Goal: Task Accomplishment & Management: Use online tool/utility

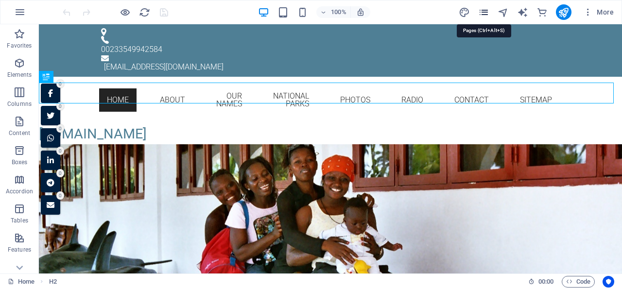
click at [486, 10] on icon "pages" at bounding box center [483, 12] width 11 height 11
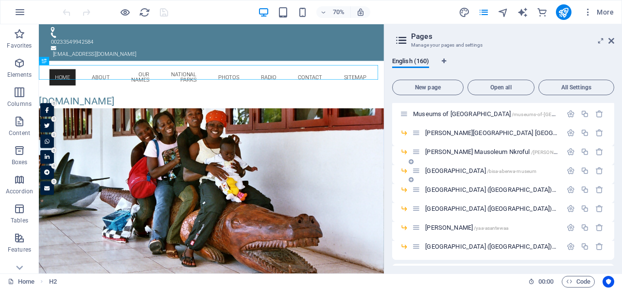
scroll to position [1971, 0]
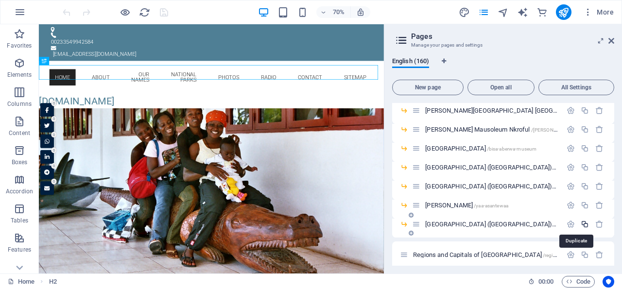
click at [581, 223] on icon "button" at bounding box center [585, 224] width 8 height 8
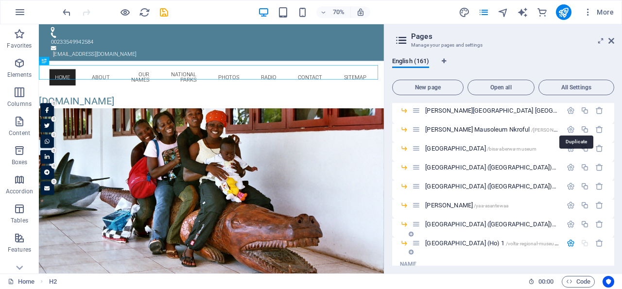
scroll to position [2070, 0]
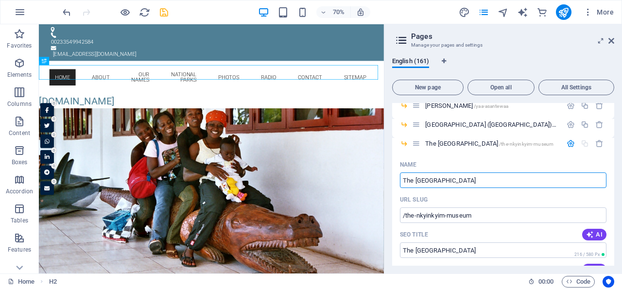
type input "The [GEOGRAPHIC_DATA]"
type input "/the-nkyinkyim-museum"
type input "The [GEOGRAPHIC_DATA]"
click at [163, 12] on icon "save" at bounding box center [163, 12] width 11 height 11
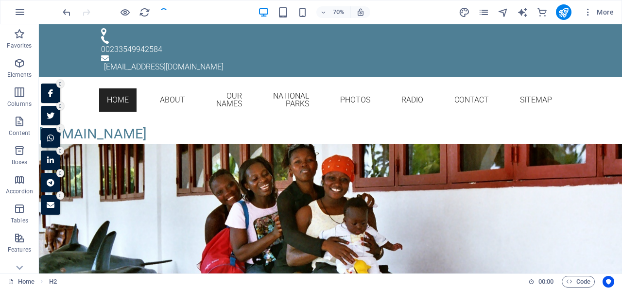
checkbox input "false"
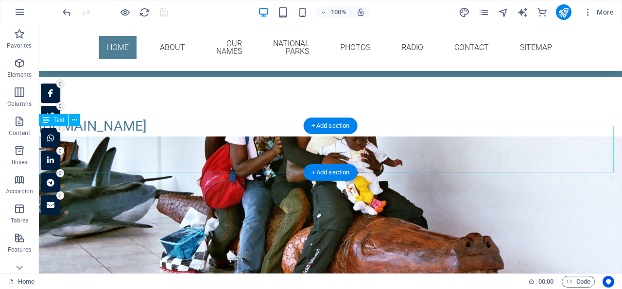
scroll to position [202, 0]
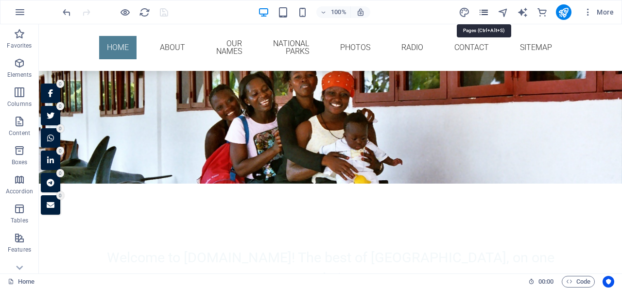
click at [485, 9] on icon "pages" at bounding box center [483, 12] width 11 height 11
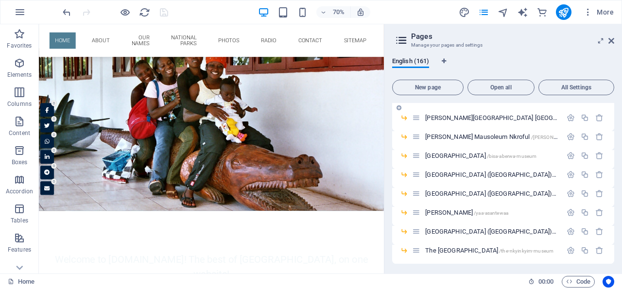
scroll to position [1870, 0]
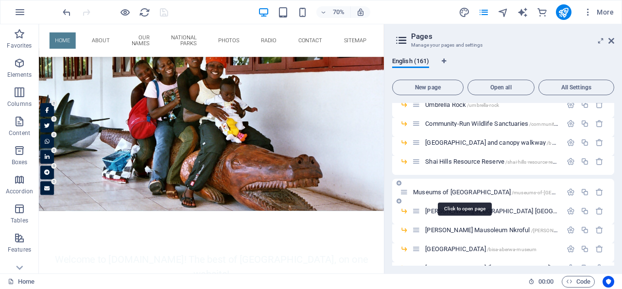
click at [455, 192] on span "Museums of [GEOGRAPHIC_DATA] /museums-of-[GEOGRAPHIC_DATA]" at bounding box center [503, 192] width 180 height 7
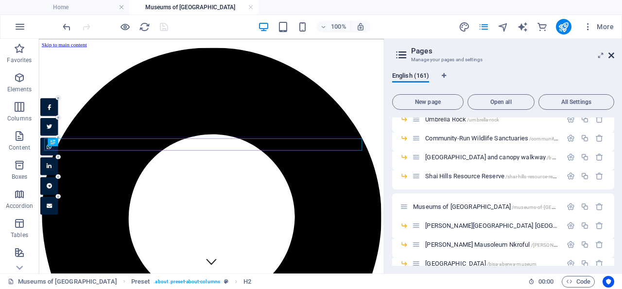
scroll to position [200, 0]
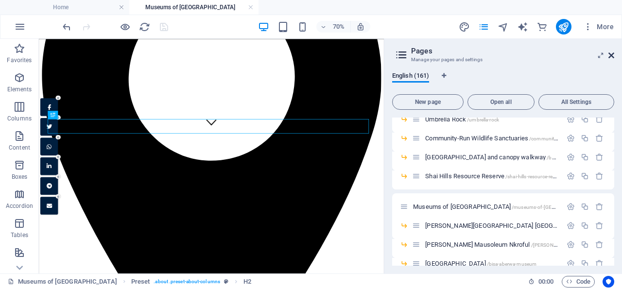
drag, startPoint x: 609, startPoint y: 55, endPoint x: 314, endPoint y: 123, distance: 303.2
click at [609, 55] on icon at bounding box center [611, 56] width 6 height 8
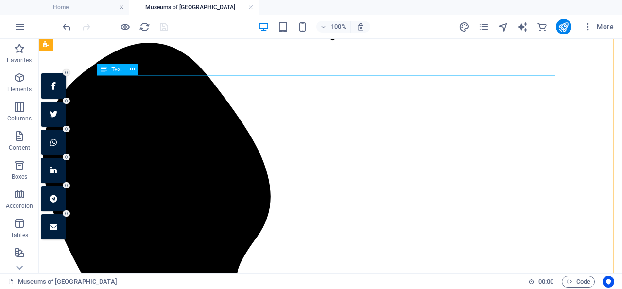
scroll to position [806, 0]
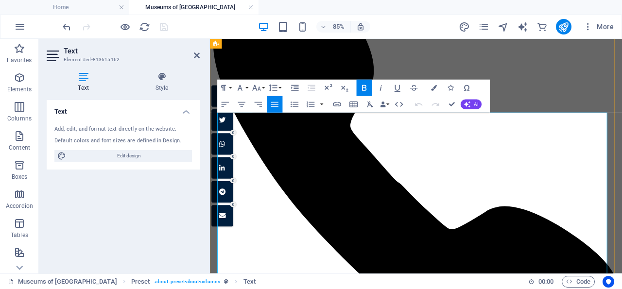
drag, startPoint x: 481, startPoint y: 188, endPoint x: 215, endPoint y: 184, distance: 266.3
click at [262, 87] on button "Font Size" at bounding box center [258, 88] width 16 height 17
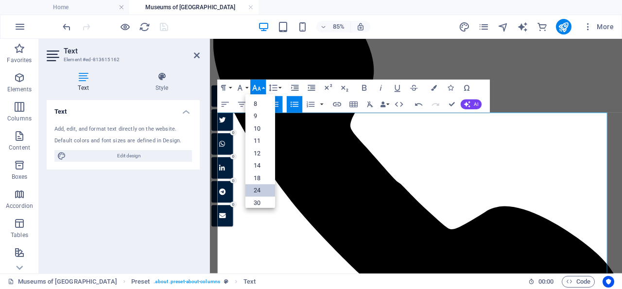
click at [261, 186] on link "24" at bounding box center [260, 191] width 30 height 13
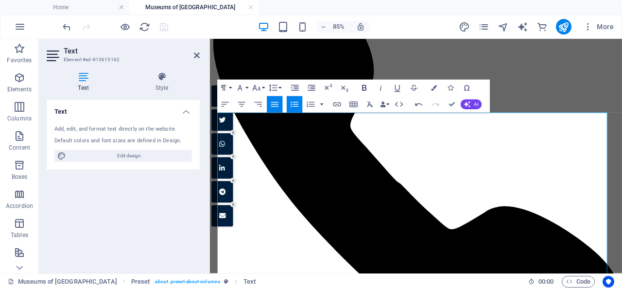
click at [363, 89] on icon "button" at bounding box center [365, 88] width 10 height 10
click at [398, 87] on icon "button" at bounding box center [398, 88] width 10 height 10
click at [336, 104] on icon "button" at bounding box center [337, 105] width 10 height 10
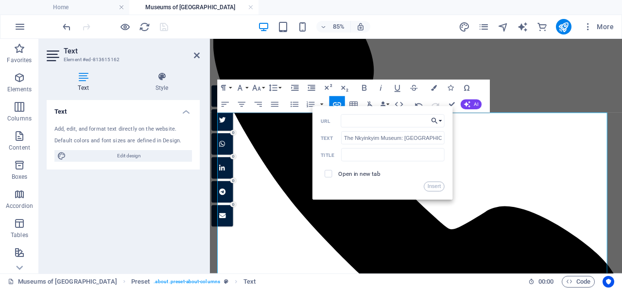
click at [435, 120] on icon "button" at bounding box center [434, 121] width 8 height 10
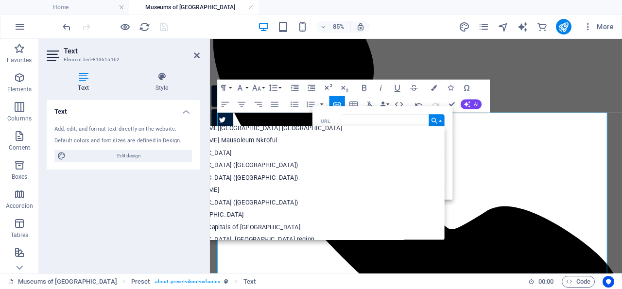
scroll to position [1459, 0]
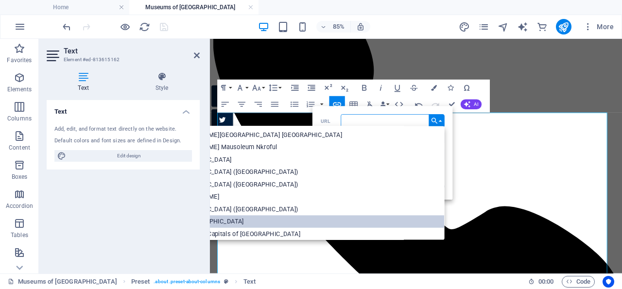
click at [246, 220] on p "The [GEOGRAPHIC_DATA]" at bounding box center [205, 222] width 81 height 13
type input "/the-nkyinkyim-museum"
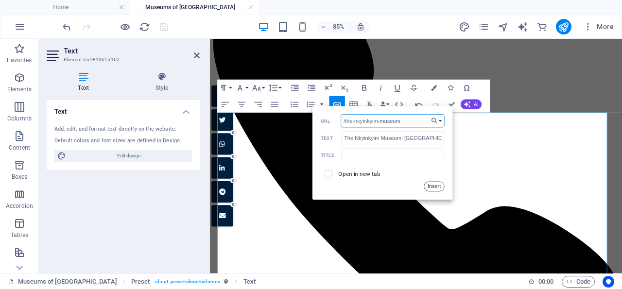
drag, startPoint x: 434, startPoint y: 185, endPoint x: 270, endPoint y: 187, distance: 164.7
click at [434, 185] on button "Insert" at bounding box center [434, 187] width 21 height 10
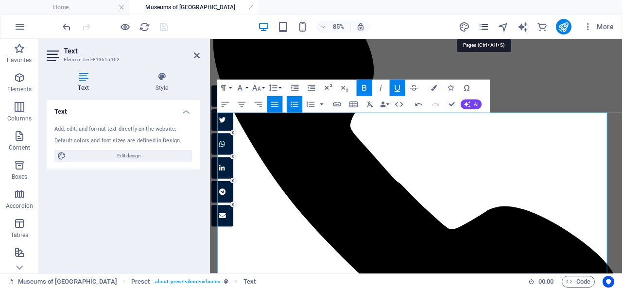
click at [481, 24] on icon "pages" at bounding box center [483, 26] width 11 height 11
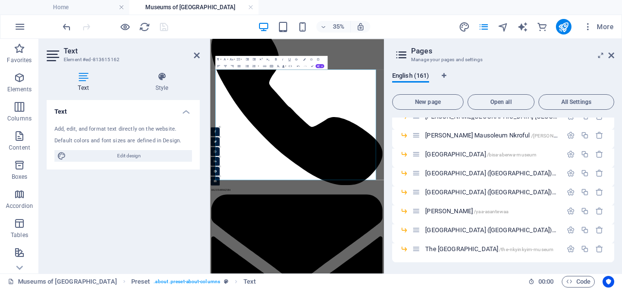
scroll to position [2073, 0]
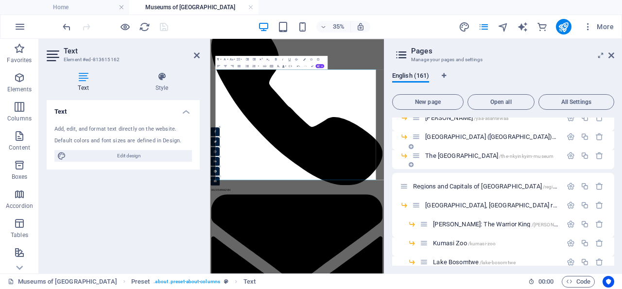
click at [456, 154] on span "The [GEOGRAPHIC_DATA] /[GEOGRAPHIC_DATA]" at bounding box center [489, 155] width 128 height 7
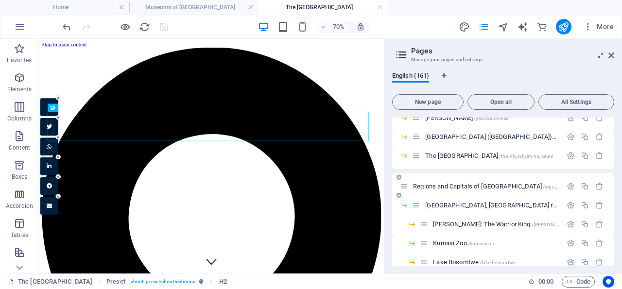
scroll to position [210, 0]
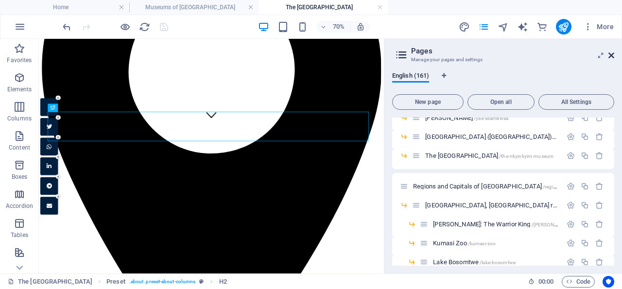
drag, startPoint x: 612, startPoint y: 53, endPoint x: 235, endPoint y: 126, distance: 384.0
click at [612, 53] on icon at bounding box center [611, 56] width 6 height 8
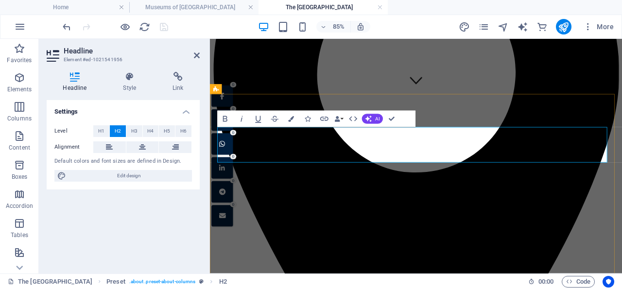
drag, startPoint x: 196, startPoint y: 53, endPoint x: 196, endPoint y: 83, distance: 29.6
click at [196, 53] on icon at bounding box center [197, 56] width 6 height 8
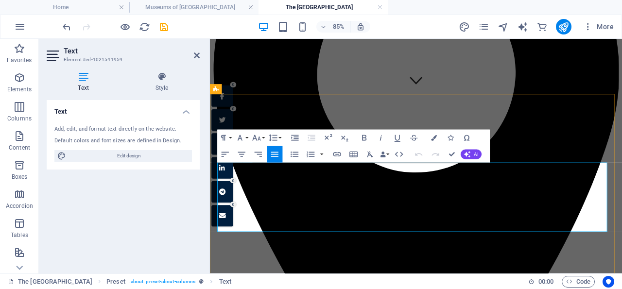
drag, startPoint x: 627, startPoint y: 258, endPoint x: 254, endPoint y: 194, distance: 378.5
click at [164, 27] on icon "save" at bounding box center [163, 26] width 11 height 11
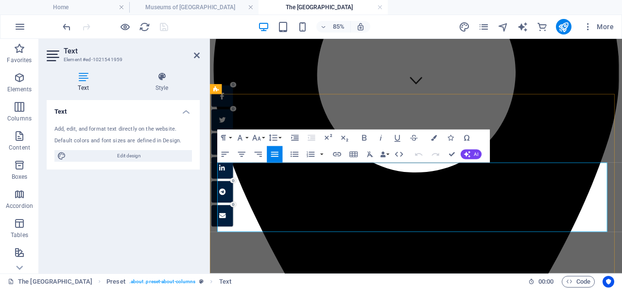
scroll to position [311, 0]
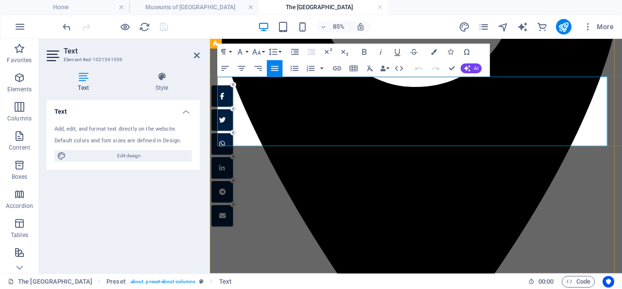
drag, startPoint x: 244, startPoint y: 99, endPoint x: 236, endPoint y: 95, distance: 9.6
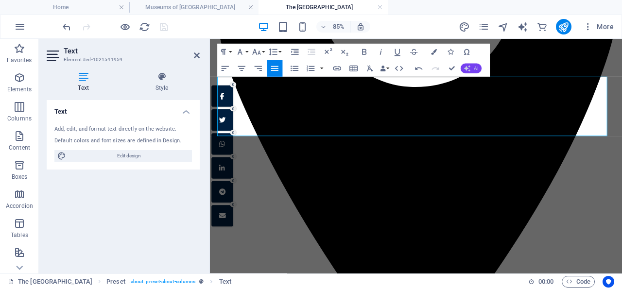
click at [473, 68] on button "AI" at bounding box center [471, 69] width 21 height 10
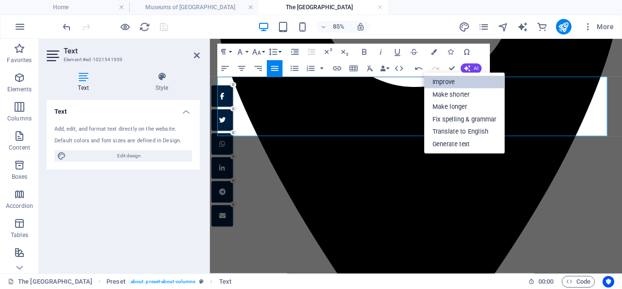
click at [462, 83] on link "Improve" at bounding box center [464, 82] width 81 height 13
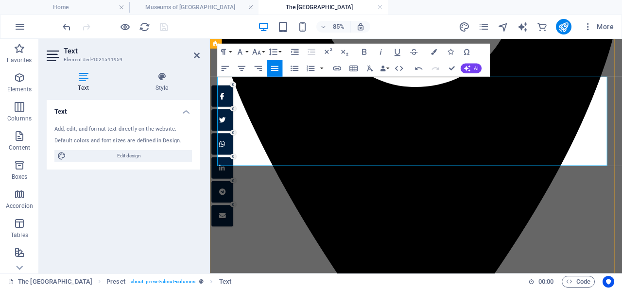
drag, startPoint x: 345, startPoint y: 179, endPoint x: 219, endPoint y: 94, distance: 152.3
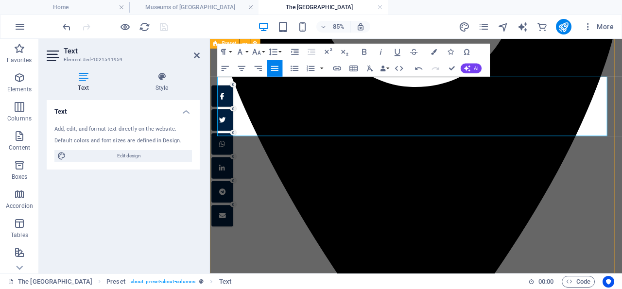
drag, startPoint x: 244, startPoint y: 90, endPoint x: 215, endPoint y: 89, distance: 29.2
drag, startPoint x: 256, startPoint y: 89, endPoint x: 207, endPoint y: 86, distance: 48.7
click at [197, 55] on icon at bounding box center [197, 56] width 6 height 8
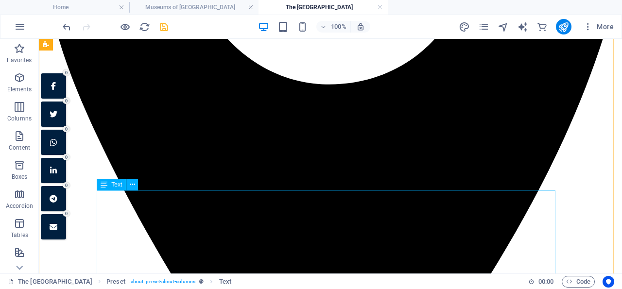
scroll to position [463, 0]
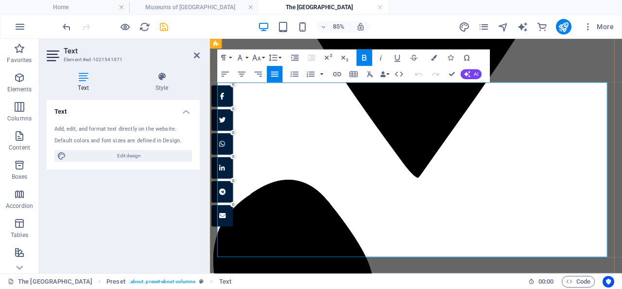
scroll to position [564, 0]
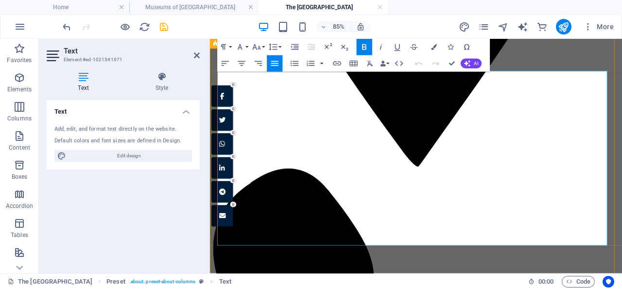
drag, startPoint x: 305, startPoint y: 275, endPoint x: 221, endPoint y: 87, distance: 206.0
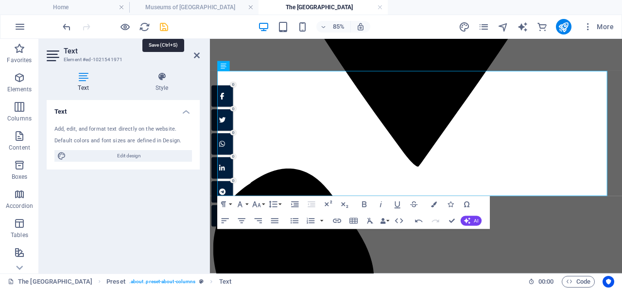
click at [166, 26] on icon "save" at bounding box center [163, 26] width 11 height 11
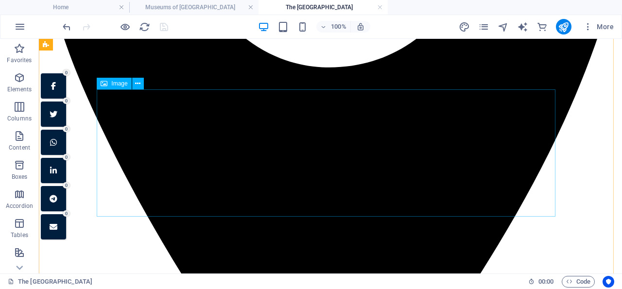
scroll to position [361, 0]
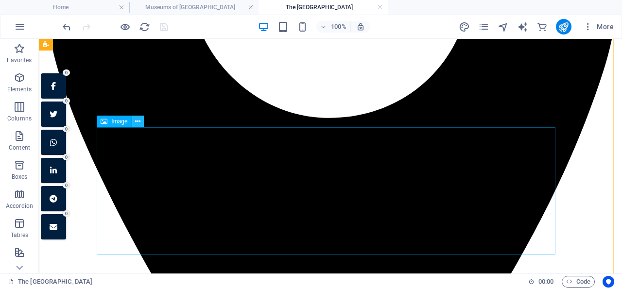
click at [137, 120] on icon at bounding box center [137, 122] width 5 height 10
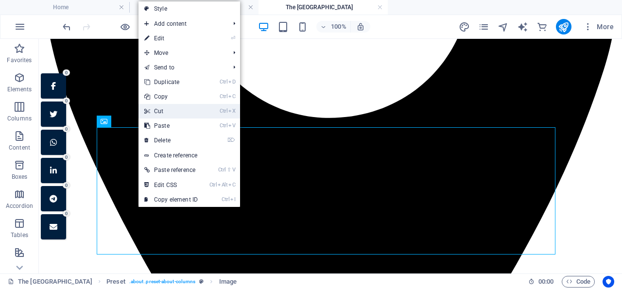
click at [169, 109] on link "Ctrl X Cut" at bounding box center [170, 111] width 65 height 15
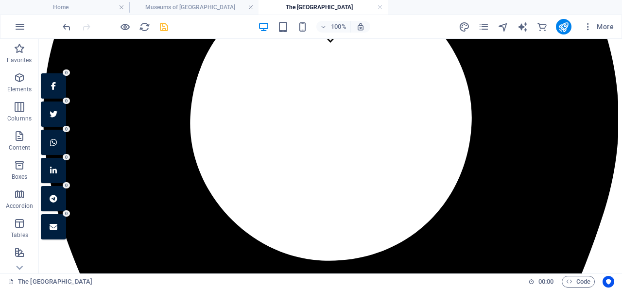
scroll to position [159, 0]
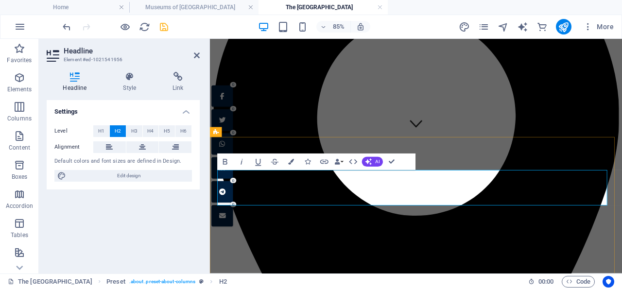
drag, startPoint x: 367, startPoint y: 202, endPoint x: 217, endPoint y: 201, distance: 150.1
copy h2 "The [GEOGRAPHIC_DATA]"
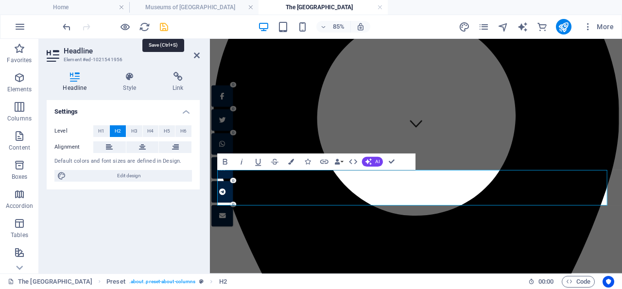
drag, startPoint x: 164, startPoint y: 26, endPoint x: 156, endPoint y: 58, distance: 33.0
click at [164, 26] on icon "save" at bounding box center [163, 26] width 11 height 11
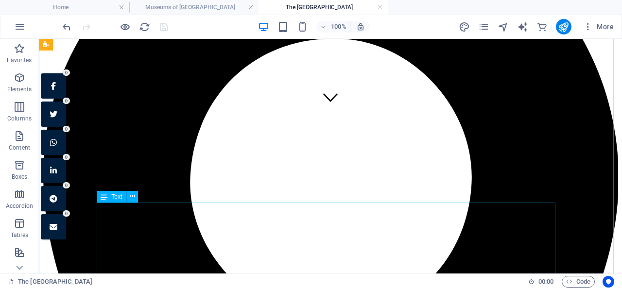
scroll to position [311, 0]
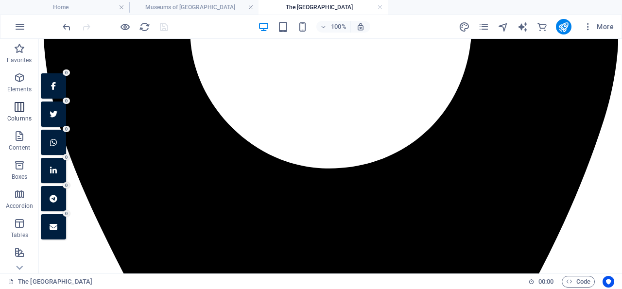
click at [22, 107] on icon "button" at bounding box center [20, 107] width 12 height 12
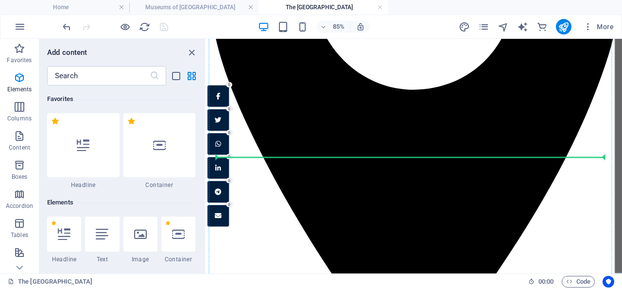
scroll to position [481, 0]
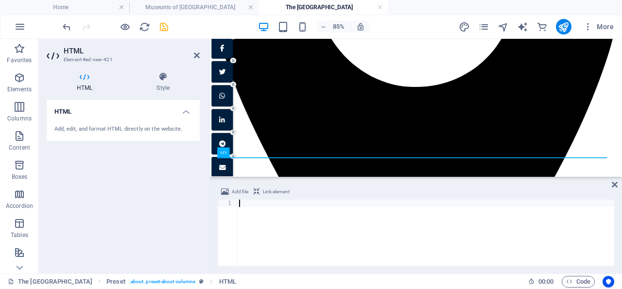
paste textarea "<script async src="[URL][DOMAIN_NAME]"></script>"
type textarea "<script async src="[URL][DOMAIN_NAME]"></script>"
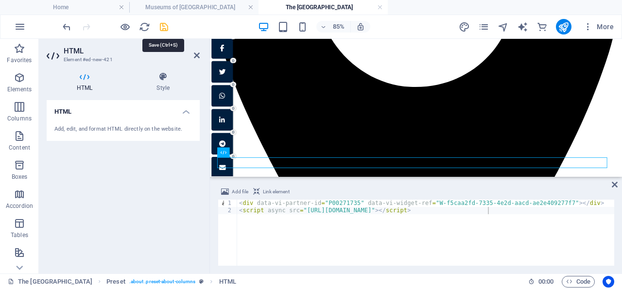
click at [166, 26] on icon "save" at bounding box center [163, 26] width 11 height 11
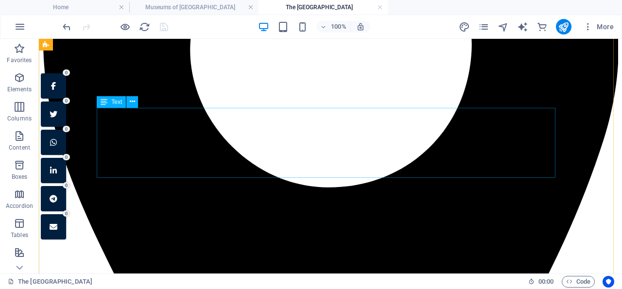
scroll to position [287, 0]
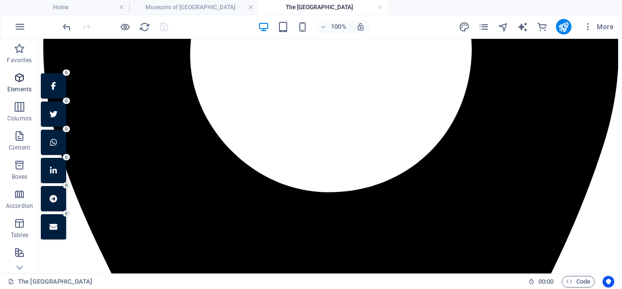
click at [21, 77] on icon "button" at bounding box center [20, 78] width 12 height 12
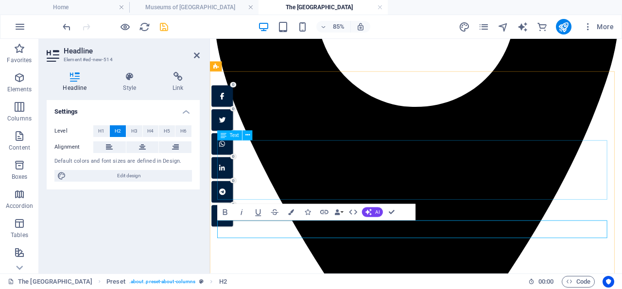
scroll to position [236, 0]
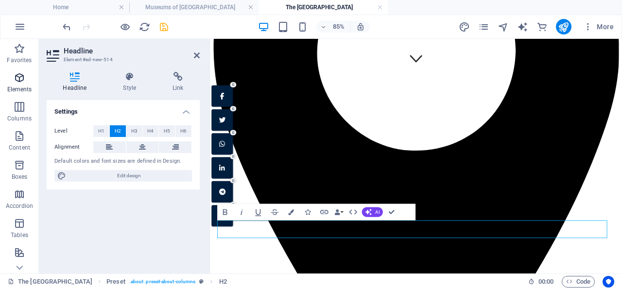
click at [22, 76] on icon "button" at bounding box center [20, 78] width 12 height 12
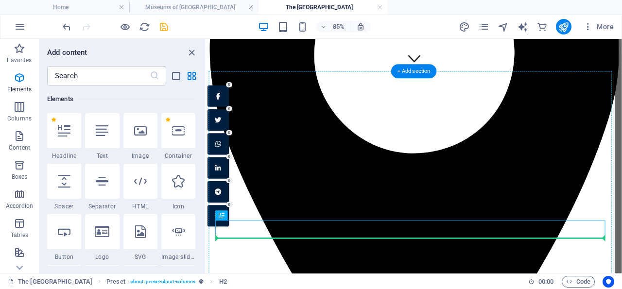
scroll to position [259, 0]
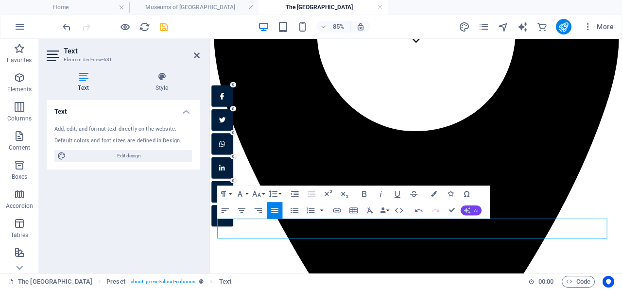
click at [475, 208] on span "AI" at bounding box center [476, 210] width 4 height 5
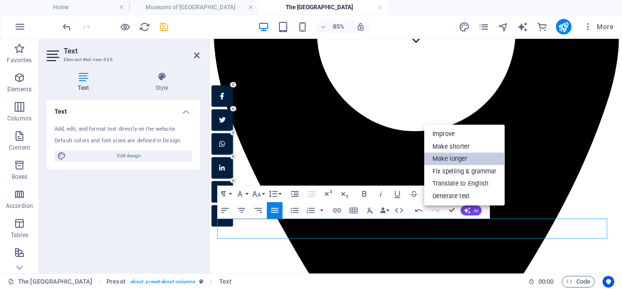
click at [469, 156] on link "Make longer" at bounding box center [464, 159] width 81 height 13
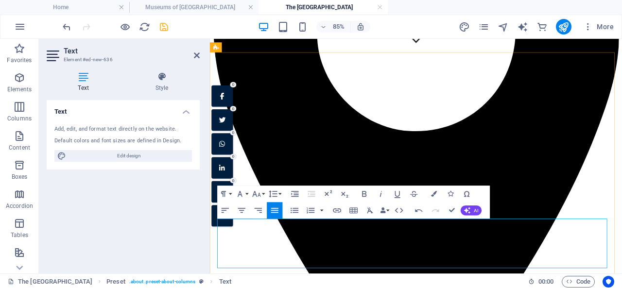
drag, startPoint x: 572, startPoint y: 256, endPoint x: 451, endPoint y: 257, distance: 120.5
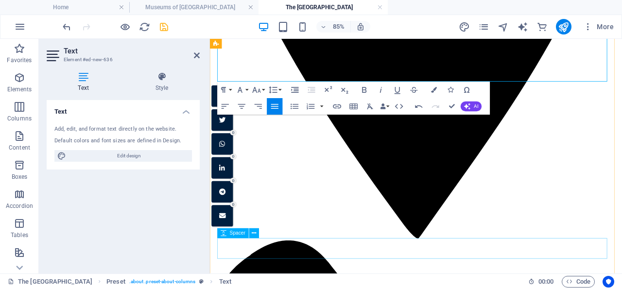
scroll to position [563, 0]
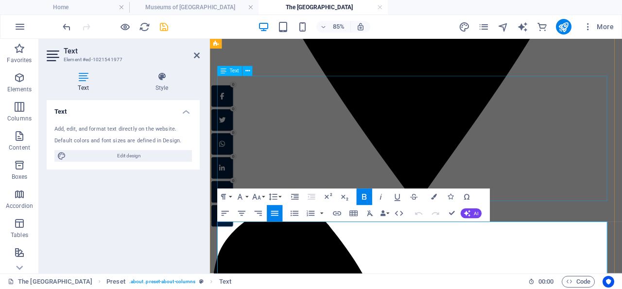
scroll to position [505, 0]
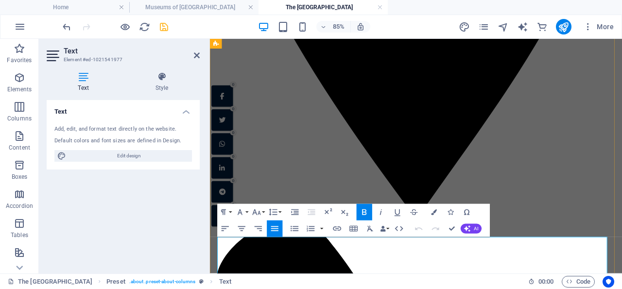
drag, startPoint x: 289, startPoint y: 276, endPoint x: 221, endPoint y: 282, distance: 68.3
click at [166, 26] on icon "save" at bounding box center [163, 26] width 11 height 11
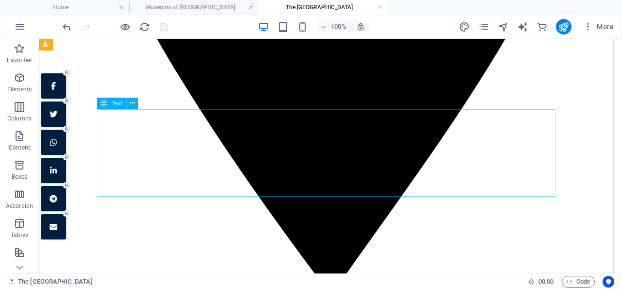
scroll to position [707, 0]
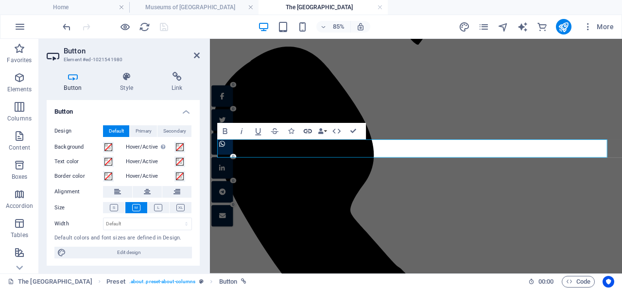
click at [307, 130] on icon "button" at bounding box center [308, 131] width 10 height 10
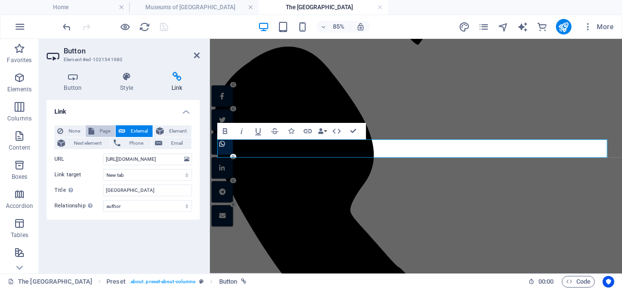
click at [103, 131] on span "Page" at bounding box center [104, 131] width 15 height 12
select select
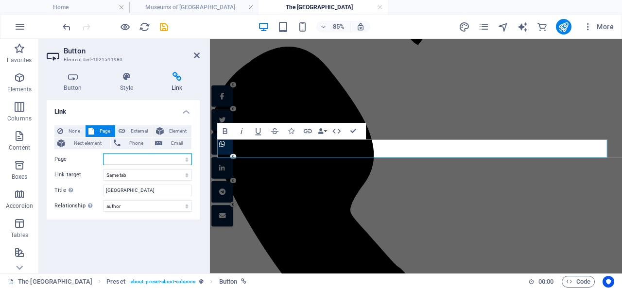
select select "2"
click option "Site Map All Pages" at bounding box center [0, 0] width 0 height 0
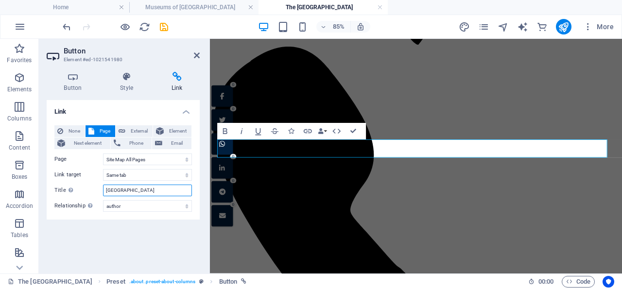
drag, startPoint x: 157, startPoint y: 188, endPoint x: 105, endPoint y: 189, distance: 52.0
click at [105, 189] on input "[GEOGRAPHIC_DATA]" at bounding box center [147, 191] width 89 height 12
type input "Site map"
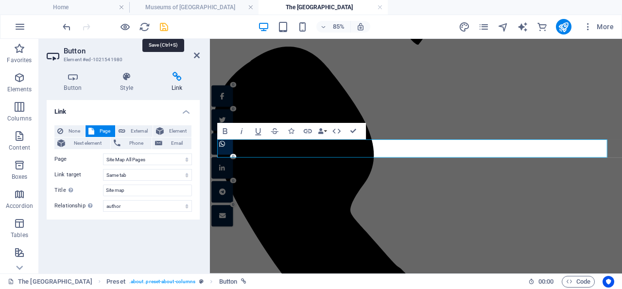
click at [165, 27] on icon "save" at bounding box center [163, 26] width 11 height 11
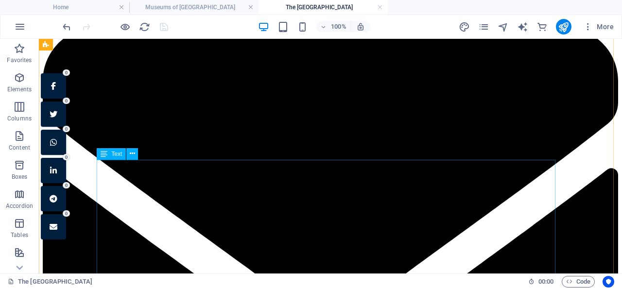
scroll to position [1515, 0]
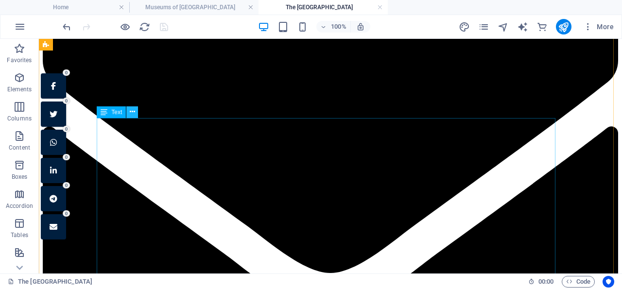
click at [133, 113] on icon at bounding box center [132, 112] width 5 height 10
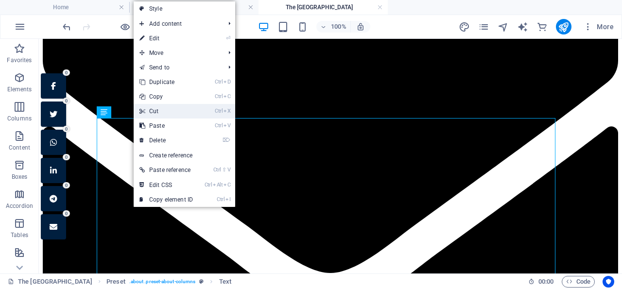
drag, startPoint x: 163, startPoint y: 111, endPoint x: 110, endPoint y: 103, distance: 53.5
click at [163, 111] on link "Ctrl X Cut" at bounding box center [166, 111] width 65 height 15
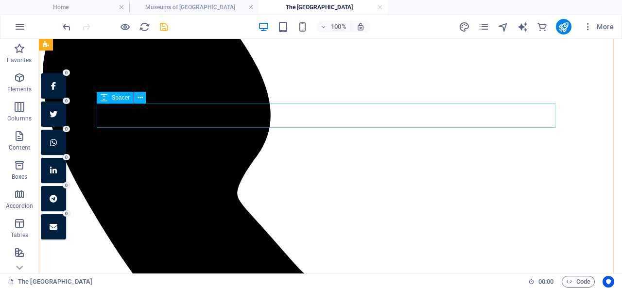
scroll to position [960, 0]
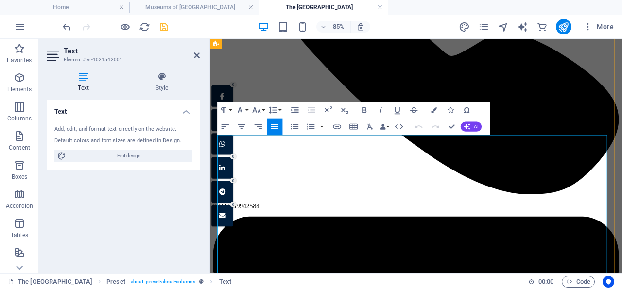
scroll to position [909, 0]
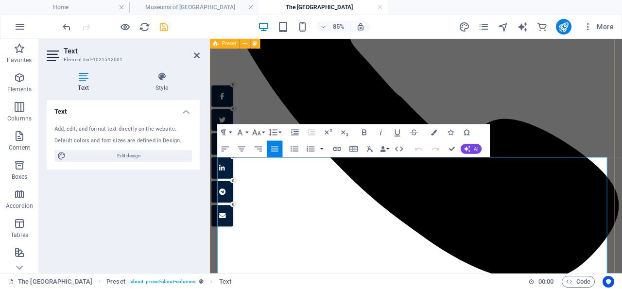
drag, startPoint x: 593, startPoint y: 218, endPoint x: 190, endPoint y: 171, distance: 405.6
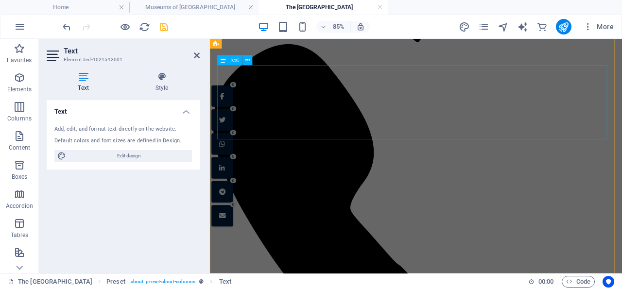
scroll to position [707, 0]
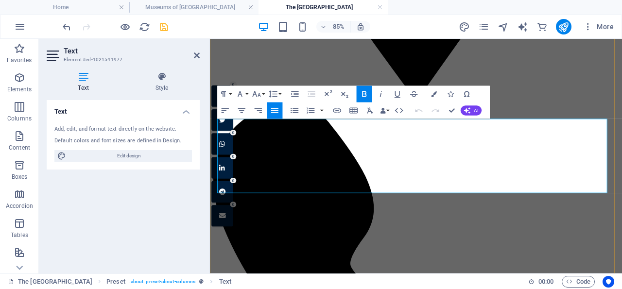
drag, startPoint x: 197, startPoint y: 57, endPoint x: 164, endPoint y: 28, distance: 44.4
click at [164, 28] on icon "save" at bounding box center [163, 26] width 11 height 11
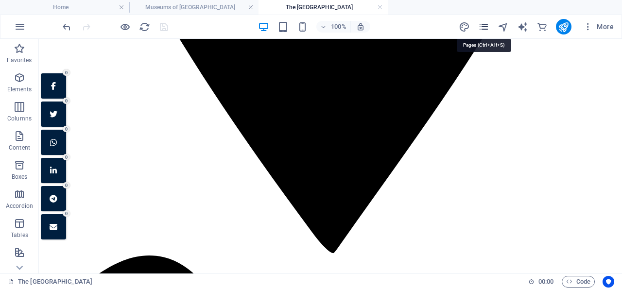
click at [485, 25] on icon "pages" at bounding box center [483, 26] width 11 height 11
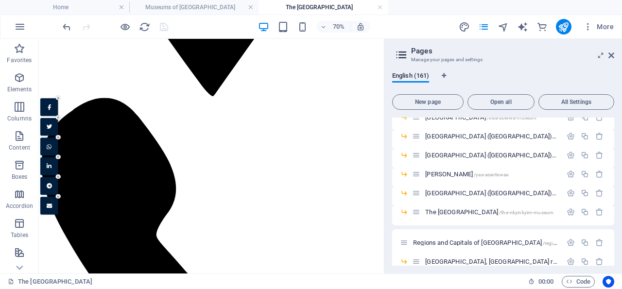
scroll to position [2006, 0]
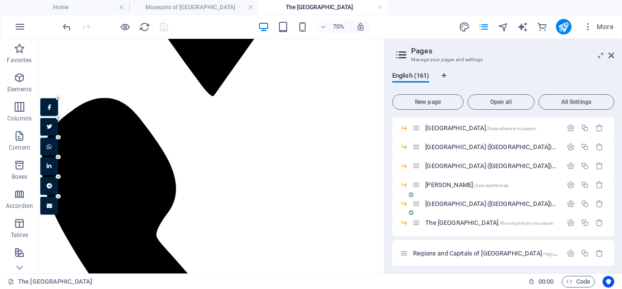
click at [473, 202] on span "[GEOGRAPHIC_DATA] (Ho) /volta-regional-museum-ho" at bounding box center [519, 203] width 189 height 7
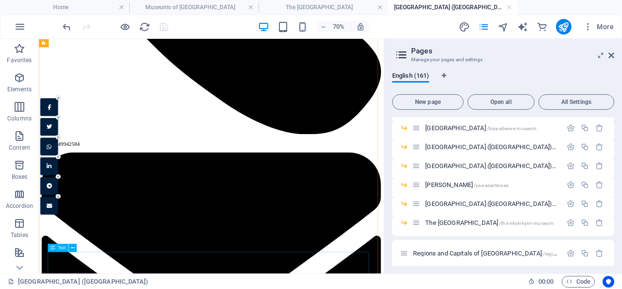
scroll to position [976, 0]
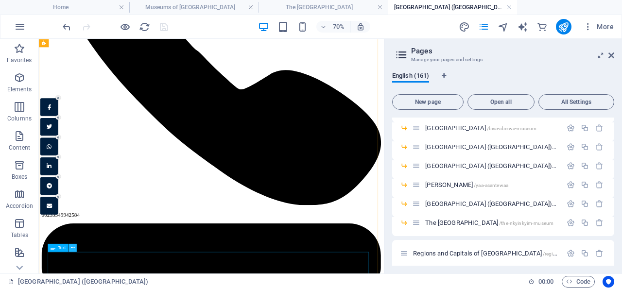
click at [73, 247] on icon at bounding box center [73, 247] width 4 height 7
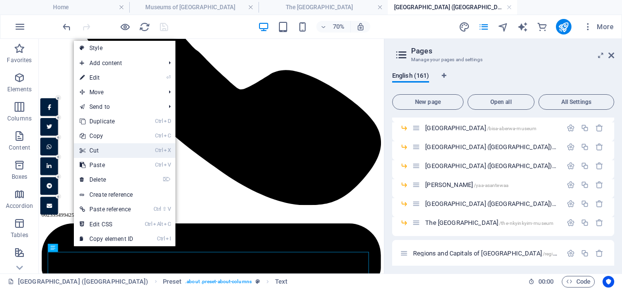
drag, startPoint x: 112, startPoint y: 148, endPoint x: 104, endPoint y: 156, distance: 11.3
click at [112, 148] on link "Ctrl X Cut" at bounding box center [106, 150] width 65 height 15
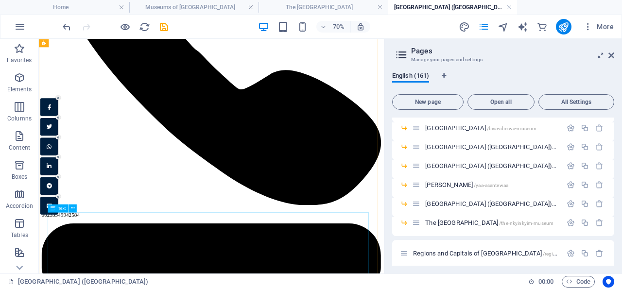
scroll to position [1380, 0]
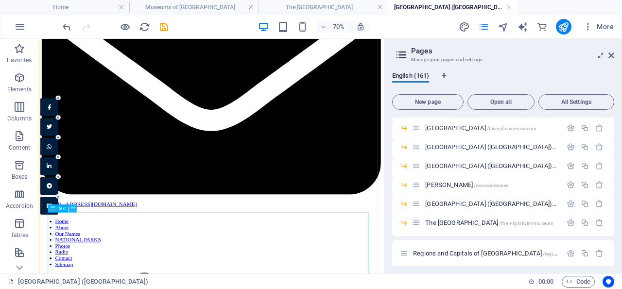
click at [72, 207] on icon at bounding box center [73, 208] width 4 height 7
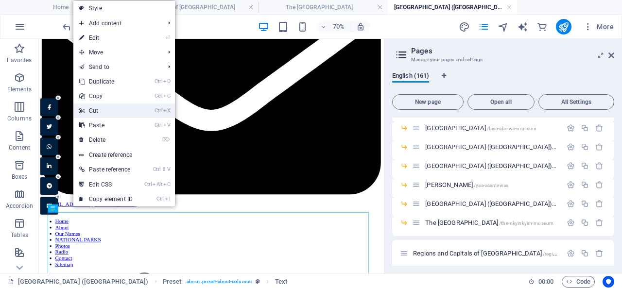
drag, startPoint x: 108, startPoint y: 111, endPoint x: 100, endPoint y: 271, distance: 160.1
click at [108, 111] on link "Ctrl X Cut" at bounding box center [105, 110] width 65 height 15
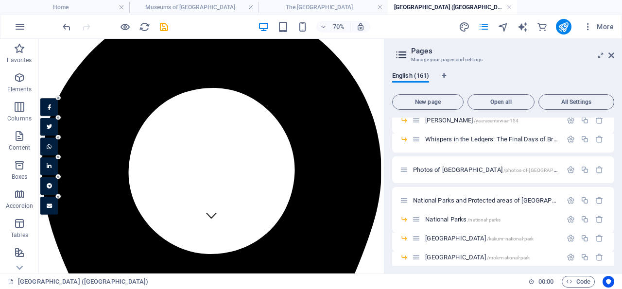
scroll to position [1512, 0]
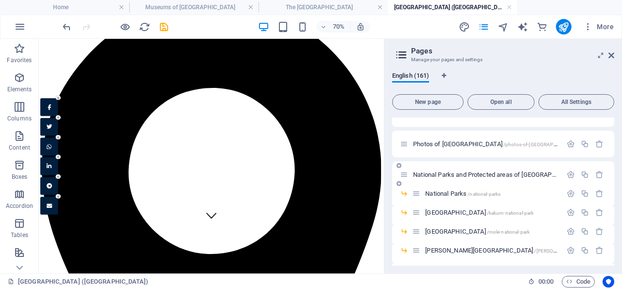
click at [479, 173] on span "National Parks and Protected areas of [GEOGRAPHIC_DATA] /national-parks-and-pro…" at bounding box center [566, 174] width 306 height 7
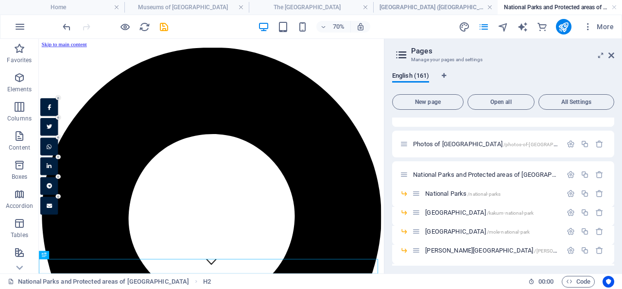
scroll to position [0, 0]
click at [612, 53] on icon at bounding box center [611, 56] width 6 height 8
click at [162, 24] on icon "save" at bounding box center [163, 26] width 11 height 11
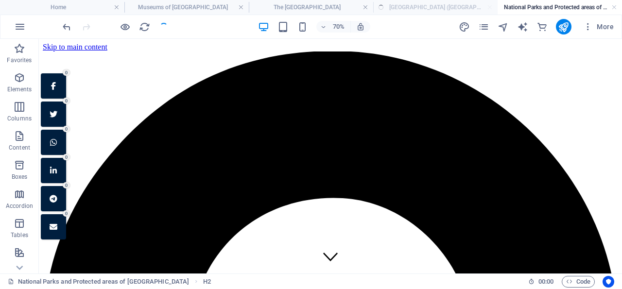
click at [162, 24] on div at bounding box center [115, 27] width 109 height 16
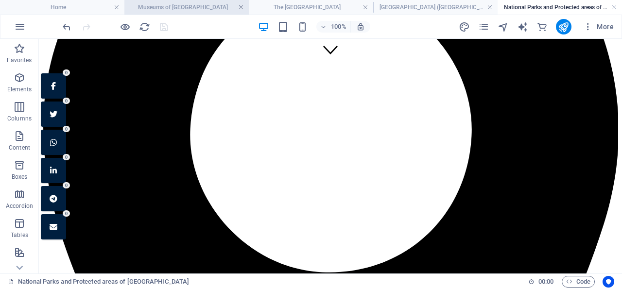
click at [241, 6] on link at bounding box center [241, 7] width 6 height 9
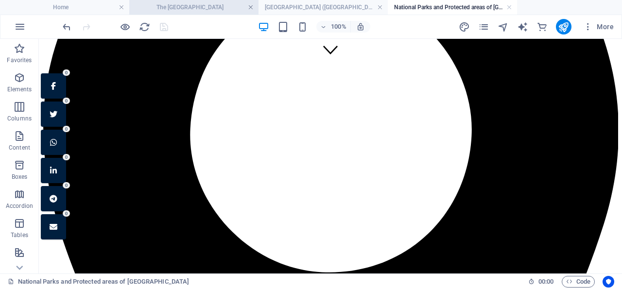
click at [250, 6] on link at bounding box center [251, 7] width 6 height 9
drag, startPoint x: 249, startPoint y: 4, endPoint x: 147, endPoint y: 48, distance: 111.0
click at [249, 4] on link at bounding box center [251, 7] width 6 height 9
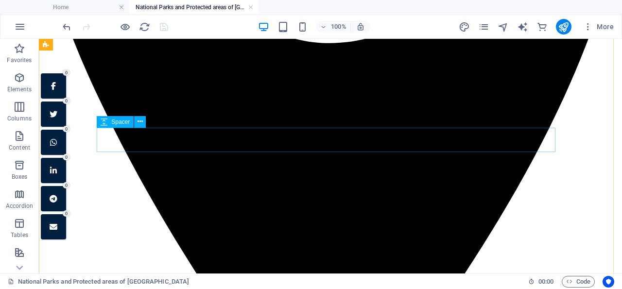
scroll to position [460, 0]
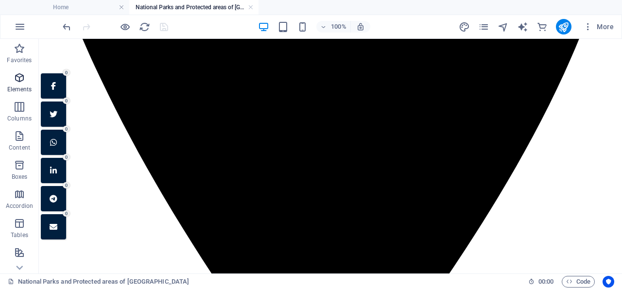
click at [21, 78] on icon "button" at bounding box center [20, 78] width 12 height 12
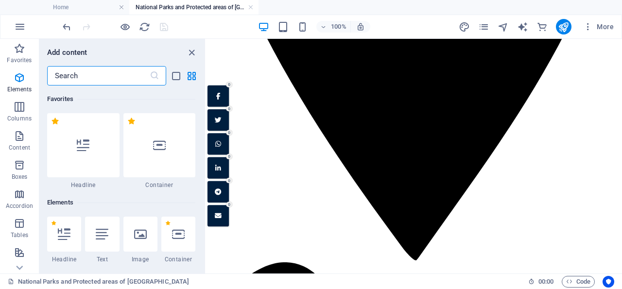
scroll to position [103, 0]
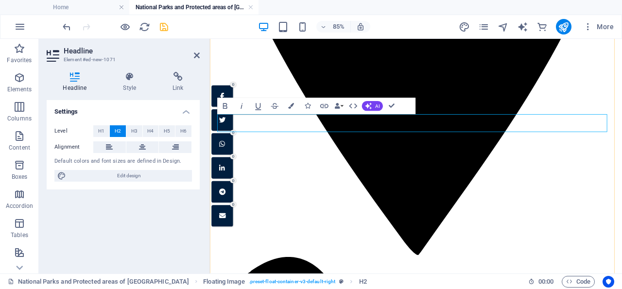
drag, startPoint x: 405, startPoint y: 138, endPoint x: 393, endPoint y: 143, distance: 13.7
click at [18, 75] on icon "button" at bounding box center [20, 78] width 12 height 12
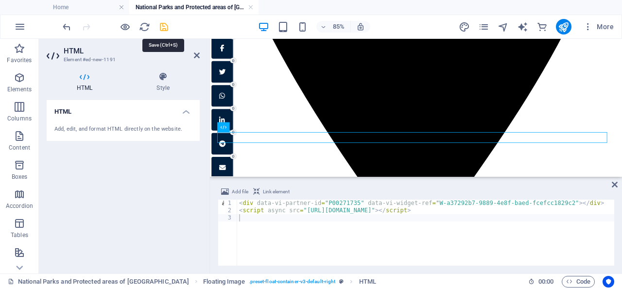
drag, startPoint x: 164, startPoint y: 24, endPoint x: 129, endPoint y: 32, distance: 35.5
click at [164, 24] on icon "save" at bounding box center [163, 26] width 11 height 11
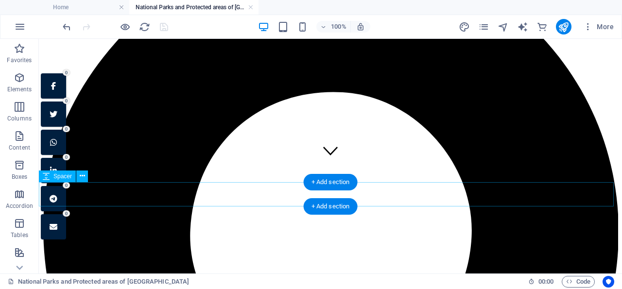
scroll to position [156, 0]
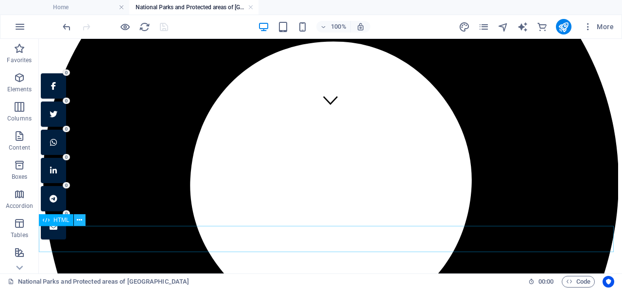
click at [81, 219] on icon at bounding box center [79, 220] width 5 height 10
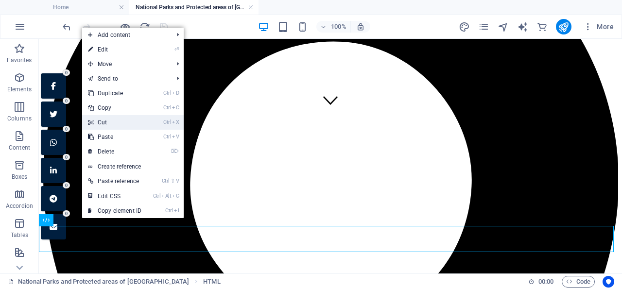
drag, startPoint x: 114, startPoint y: 121, endPoint x: 83, endPoint y: 134, distance: 33.4
click at [114, 121] on link "Ctrl X Cut" at bounding box center [114, 122] width 65 height 15
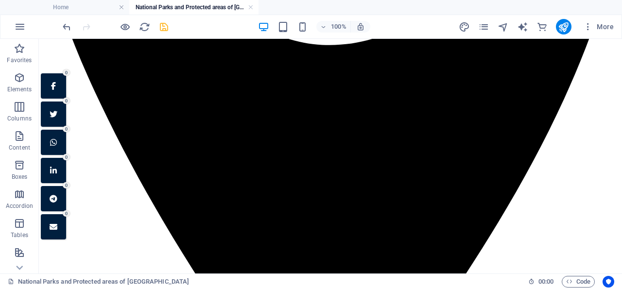
scroll to position [411, 0]
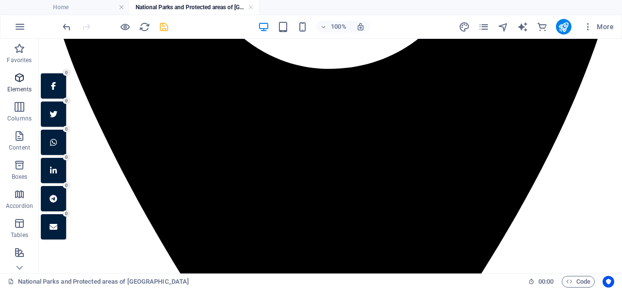
click at [21, 76] on icon "button" at bounding box center [20, 78] width 12 height 12
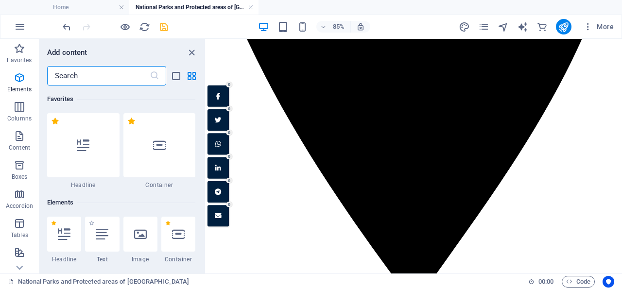
scroll to position [103, 0]
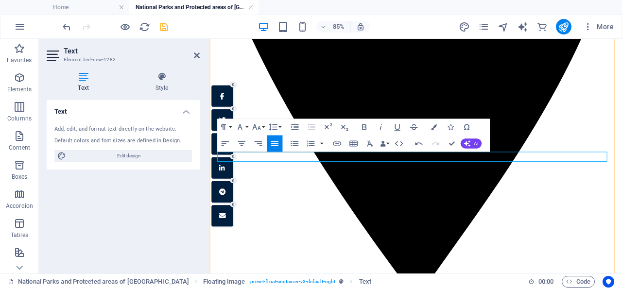
drag, startPoint x: 493, startPoint y: 176, endPoint x: 522, endPoint y: 177, distance: 29.2
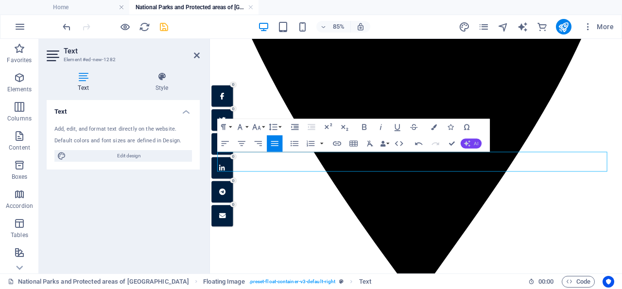
click at [470, 141] on icon "button" at bounding box center [467, 143] width 7 height 7
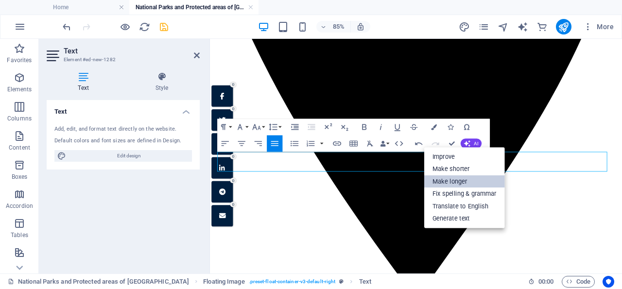
click at [462, 179] on link "Make longer" at bounding box center [464, 182] width 81 height 13
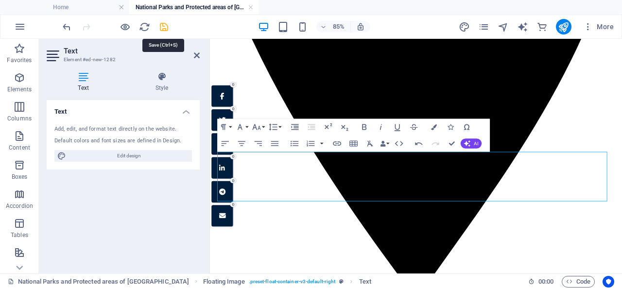
drag, startPoint x: 164, startPoint y: 26, endPoint x: 137, endPoint y: 127, distance: 104.4
click at [164, 26] on icon "save" at bounding box center [163, 26] width 11 height 11
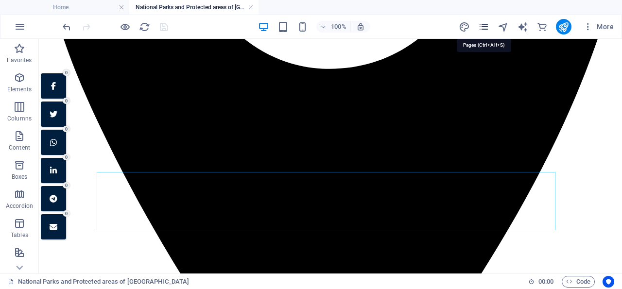
click at [485, 23] on icon "pages" at bounding box center [483, 26] width 11 height 11
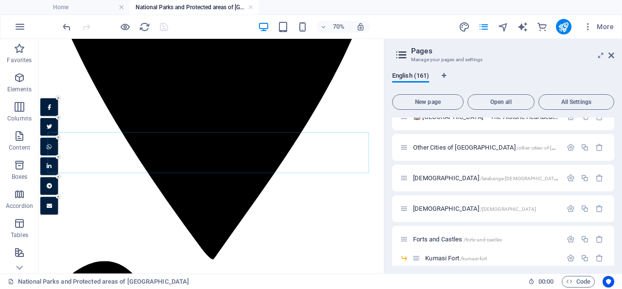
scroll to position [2525, 0]
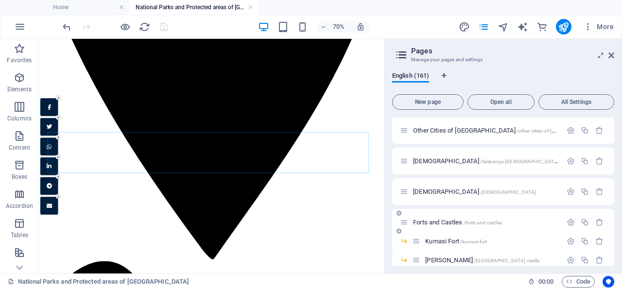
click at [456, 222] on span "Forts and Castles /forts-and-castles" at bounding box center [457, 222] width 89 height 7
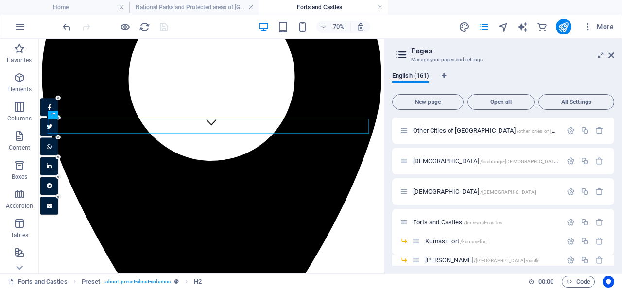
scroll to position [200, 0]
drag, startPoint x: 613, startPoint y: 52, endPoint x: 143, endPoint y: 116, distance: 473.7
click at [613, 52] on icon at bounding box center [611, 56] width 6 height 8
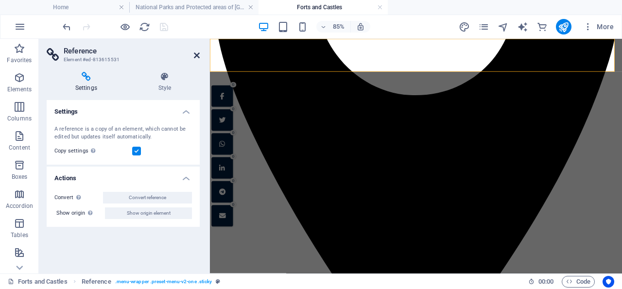
click at [198, 55] on icon at bounding box center [197, 56] width 6 height 8
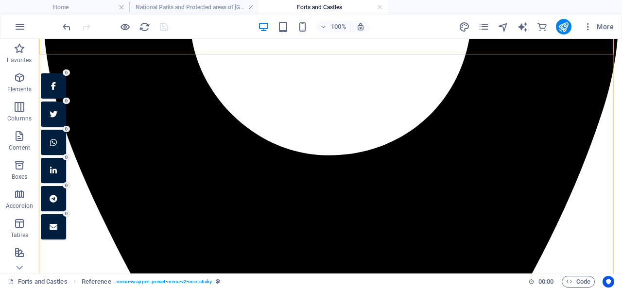
scroll to position [351, 0]
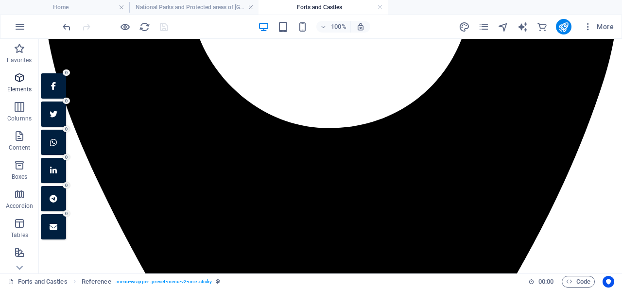
click at [18, 76] on icon "button" at bounding box center [20, 78] width 12 height 12
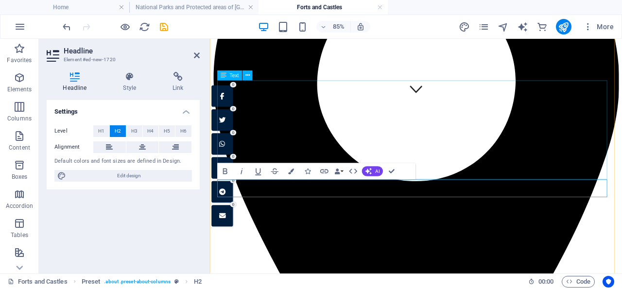
scroll to position [301, 0]
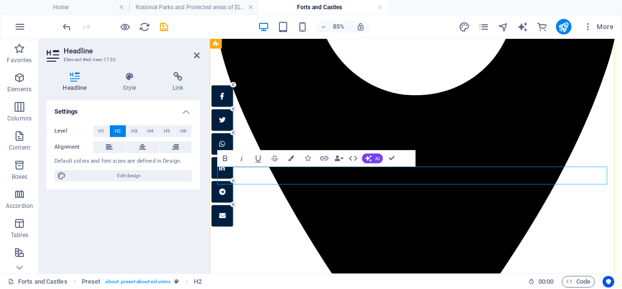
click at [20, 76] on icon "button" at bounding box center [20, 78] width 12 height 12
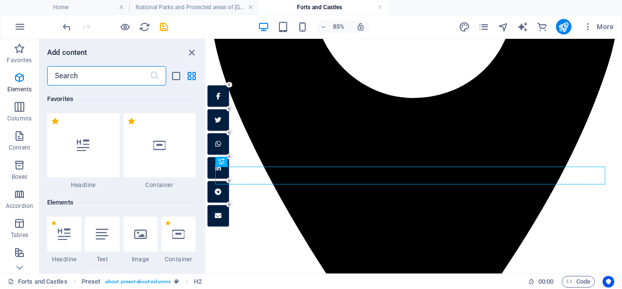
scroll to position [103, 0]
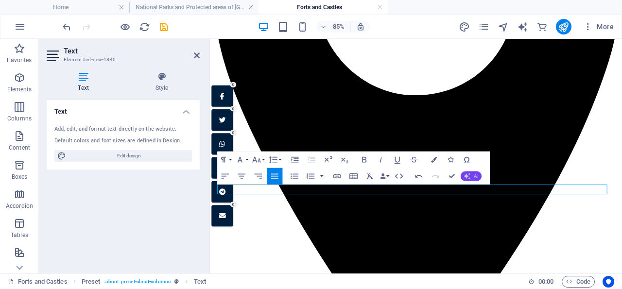
click at [472, 172] on button "AI" at bounding box center [471, 177] width 21 height 10
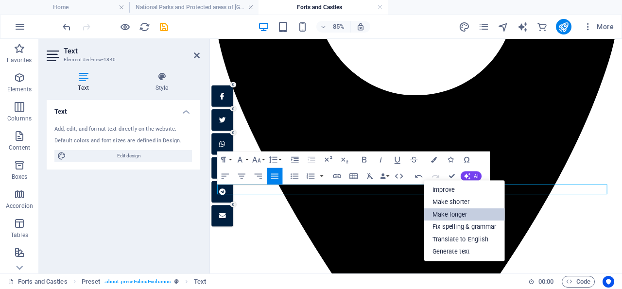
click at [464, 212] on link "Make longer" at bounding box center [464, 214] width 81 height 13
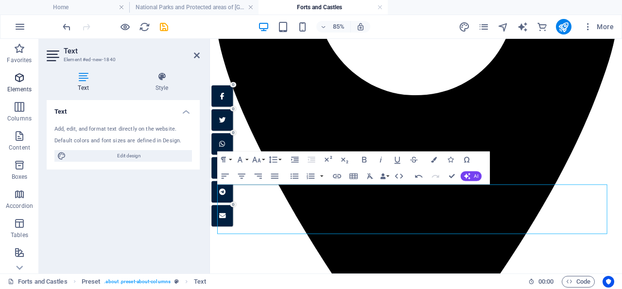
click at [21, 78] on icon "button" at bounding box center [20, 78] width 12 height 12
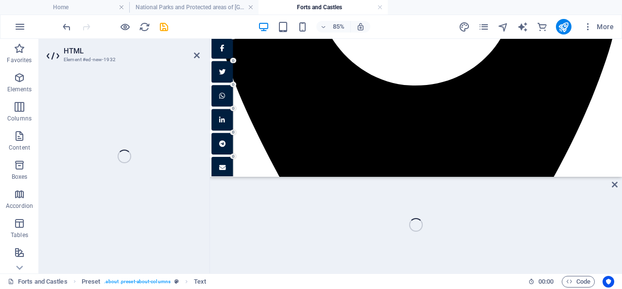
scroll to position [450, 0]
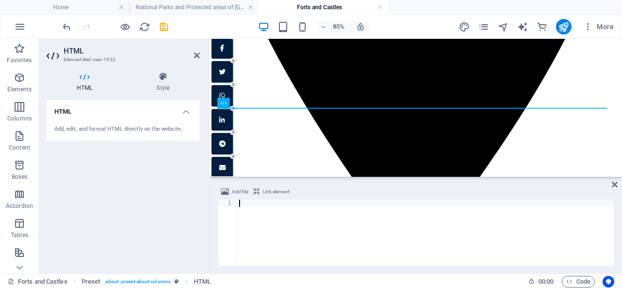
paste textarea "<script async src="[URL][DOMAIN_NAME]"></script>"
type textarea "<script async src="[URL][DOMAIN_NAME]"></script>"
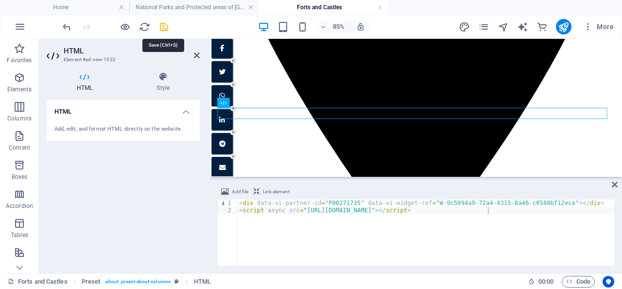
click at [165, 24] on icon "save" at bounding box center [163, 26] width 11 height 11
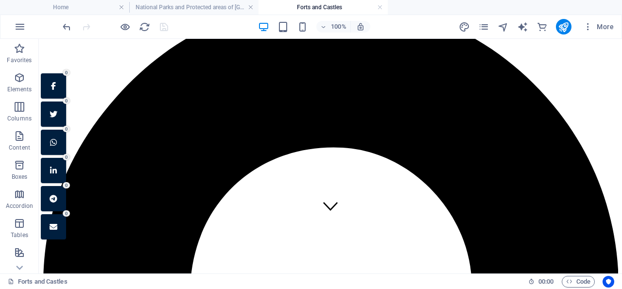
scroll to position [76, 0]
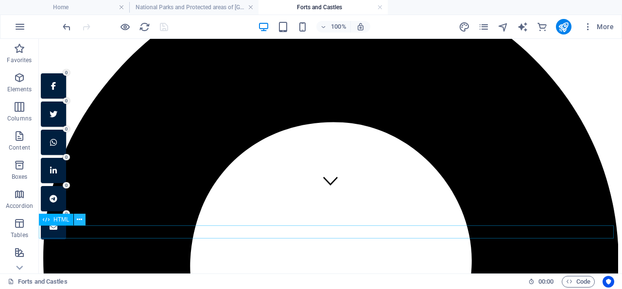
click at [80, 218] on icon at bounding box center [79, 220] width 5 height 10
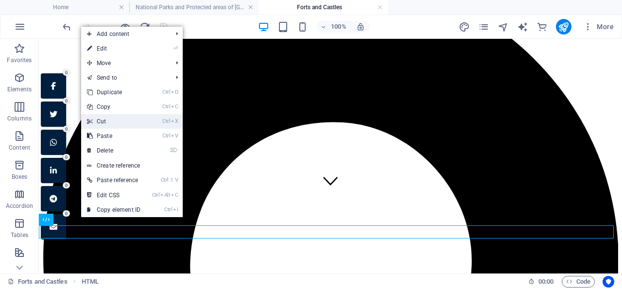
drag, startPoint x: 111, startPoint y: 122, endPoint x: 83, endPoint y: 116, distance: 28.9
click at [111, 122] on link "Ctrl X Cut" at bounding box center [113, 121] width 65 height 15
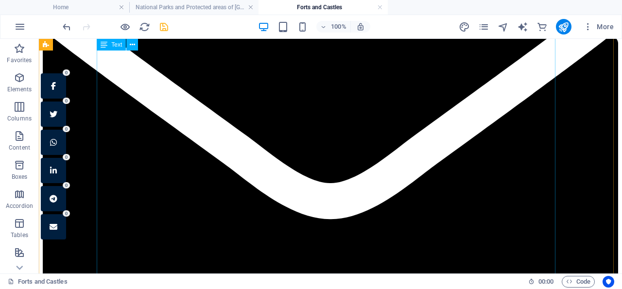
scroll to position [1642, 0]
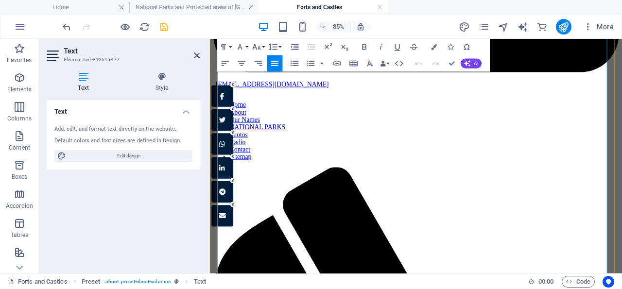
scroll to position [1526, 0]
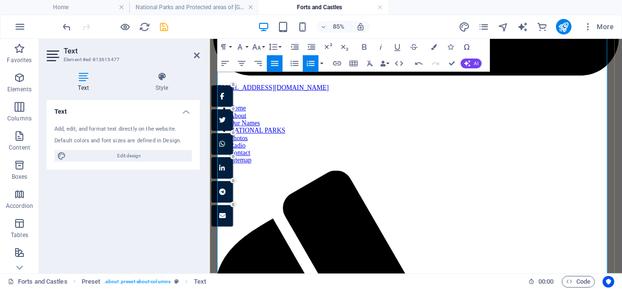
click at [164, 25] on icon "save" at bounding box center [163, 26] width 11 height 11
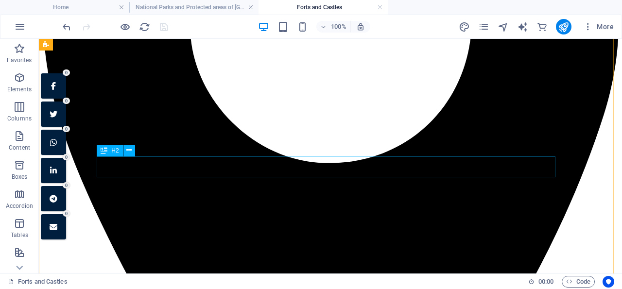
scroll to position [220, 0]
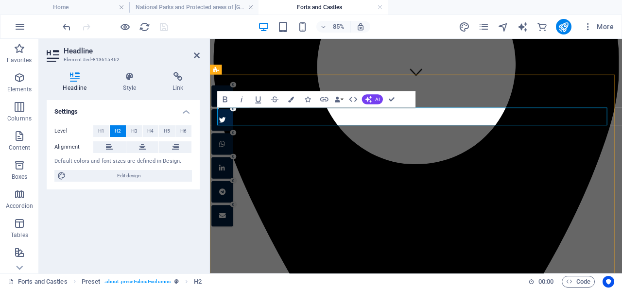
drag, startPoint x: 196, startPoint y: 54, endPoint x: 155, endPoint y: 29, distance: 47.3
click at [196, 54] on icon at bounding box center [197, 56] width 6 height 8
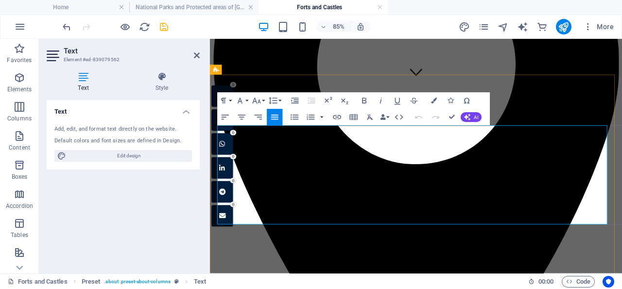
click at [198, 55] on icon at bounding box center [197, 56] width 6 height 8
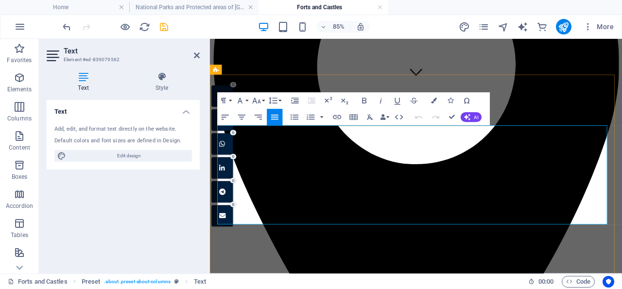
drag, startPoint x: 197, startPoint y: 53, endPoint x: 109, endPoint y: 103, distance: 100.8
click at [197, 52] on icon at bounding box center [197, 56] width 6 height 8
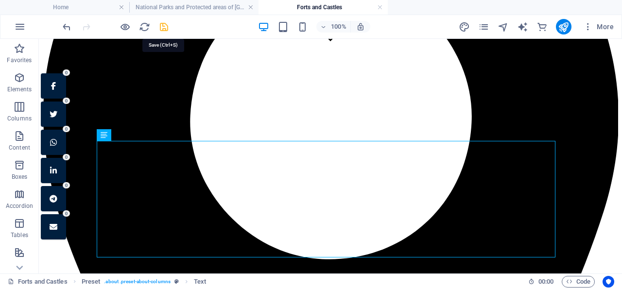
click at [165, 28] on icon "save" at bounding box center [163, 26] width 11 height 11
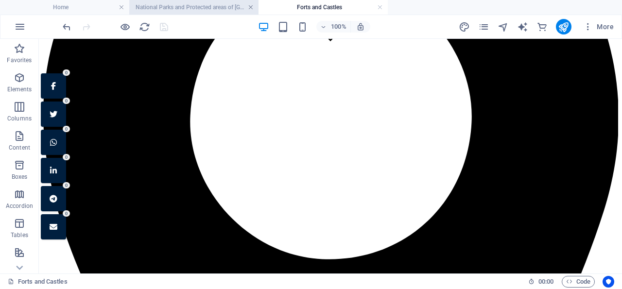
click at [249, 6] on link at bounding box center [251, 7] width 6 height 9
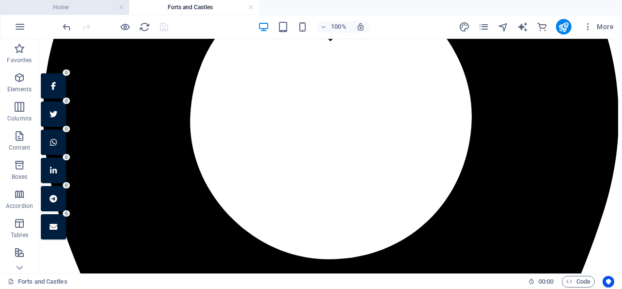
click at [75, 5] on h4 "Home" at bounding box center [64, 7] width 129 height 11
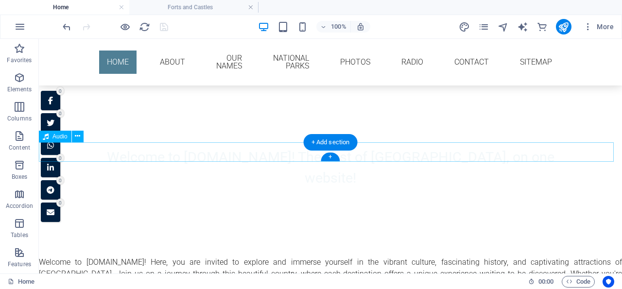
scroll to position [253, 0]
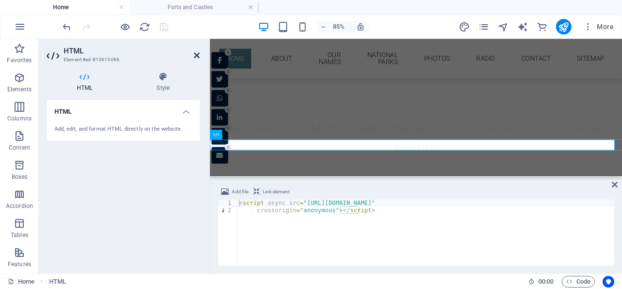
click at [197, 53] on icon at bounding box center [197, 56] width 6 height 8
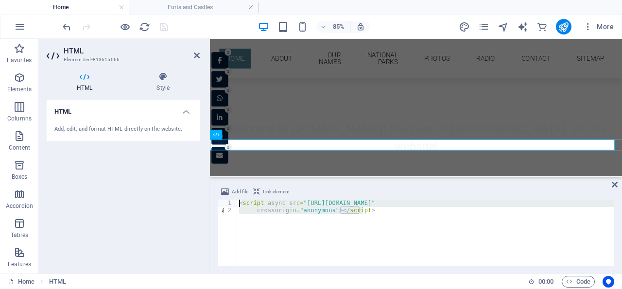
drag, startPoint x: 369, startPoint y: 212, endPoint x: 238, endPoint y: 199, distance: 132.4
click at [238, 200] on div "< script async src = "[URL][DOMAIN_NAME]" crossorigin = "anonymous" > </ script…" at bounding box center [425, 233] width 377 height 66
paste textarea "[DOMAIN_NAME][URL]"
type textarea "<script async src="[URL][DOMAIN_NAME]"></script>"
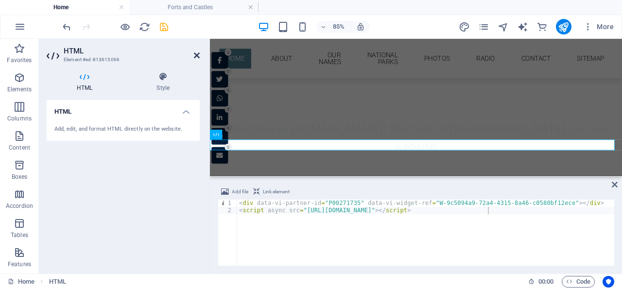
click at [198, 53] on icon at bounding box center [197, 56] width 6 height 8
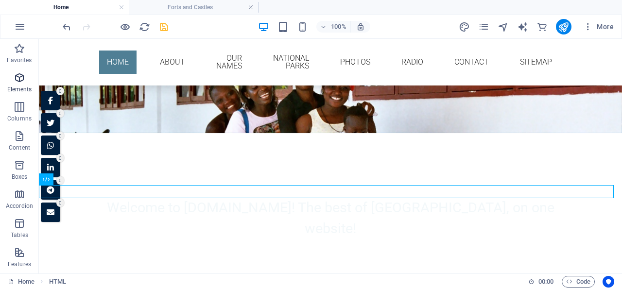
click at [19, 76] on icon "button" at bounding box center [20, 78] width 12 height 12
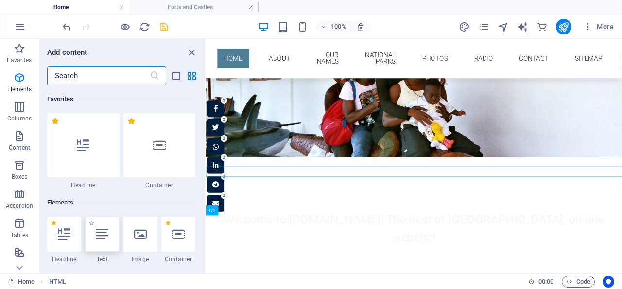
scroll to position [103, 0]
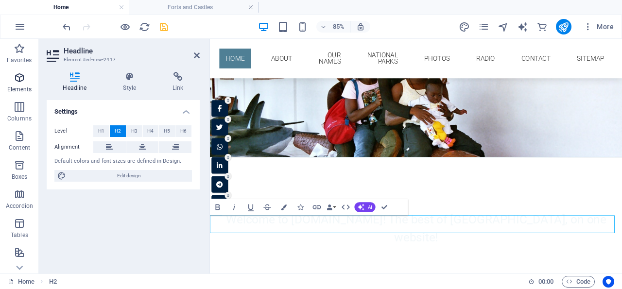
click at [19, 77] on icon "button" at bounding box center [20, 78] width 12 height 12
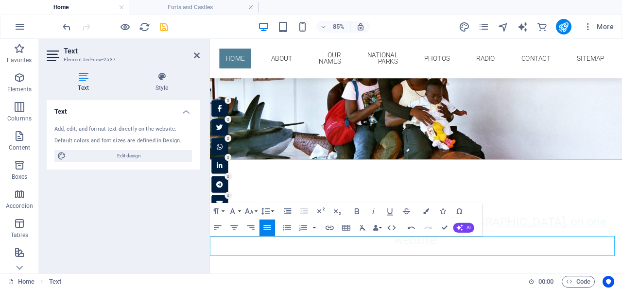
click at [460, 228] on icon "button" at bounding box center [459, 227] width 7 height 7
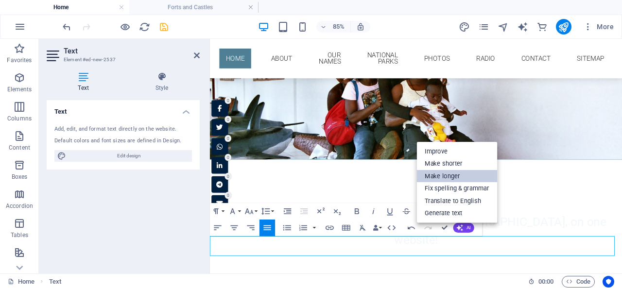
click at [452, 174] on link "Make longer" at bounding box center [457, 176] width 81 height 13
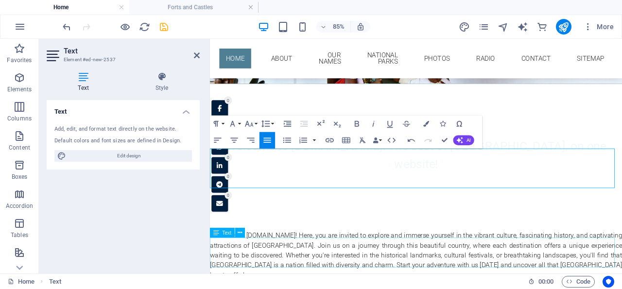
scroll to position [349, 0]
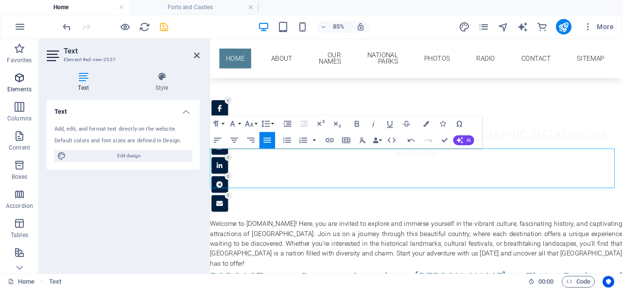
click at [18, 77] on icon "button" at bounding box center [20, 78] width 12 height 12
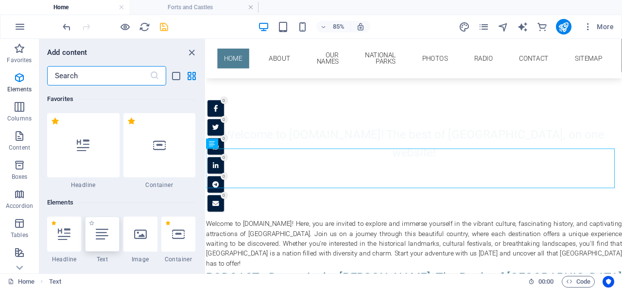
scroll to position [103, 0]
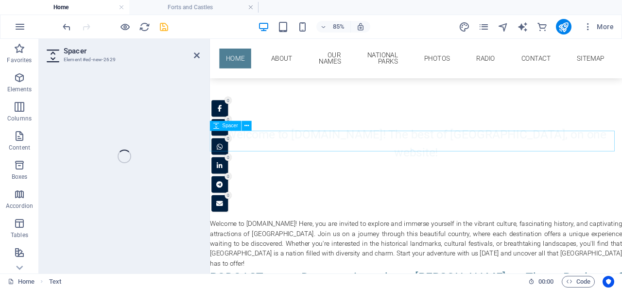
select select "px"
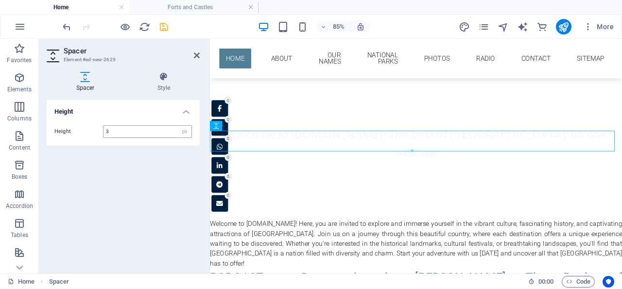
type input "30"
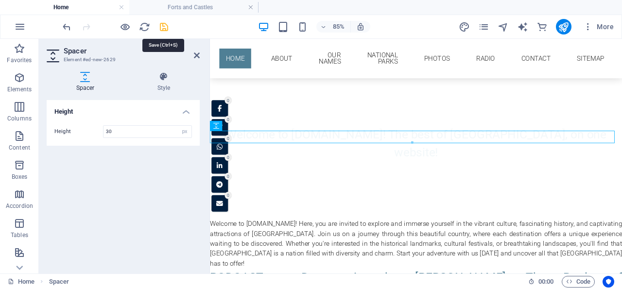
drag, startPoint x: 164, startPoint y: 26, endPoint x: 298, endPoint y: 86, distance: 146.6
click at [164, 26] on icon "save" at bounding box center [163, 26] width 11 height 11
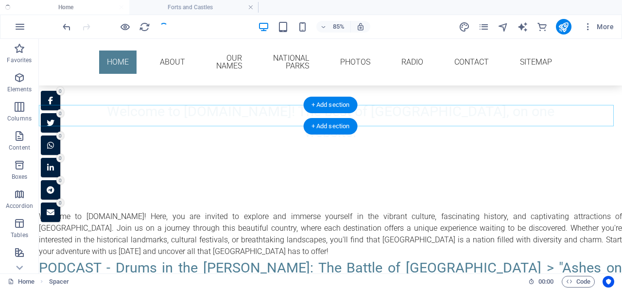
scroll to position [311, 0]
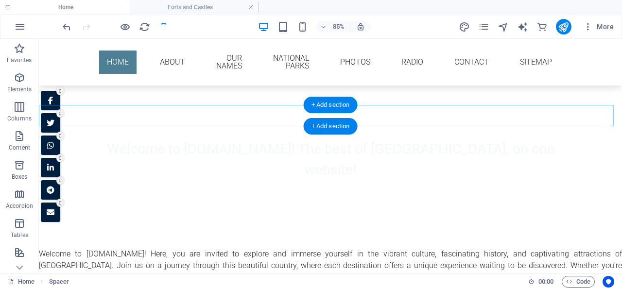
checkbox input "false"
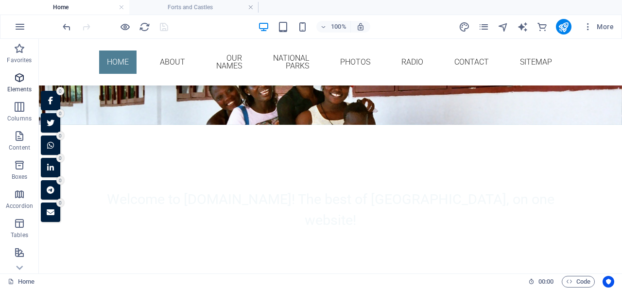
click at [21, 76] on icon "button" at bounding box center [20, 78] width 12 height 12
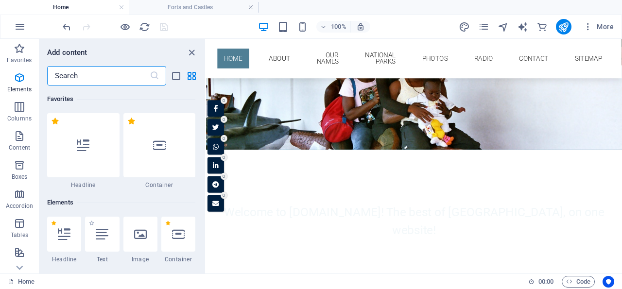
scroll to position [103, 0]
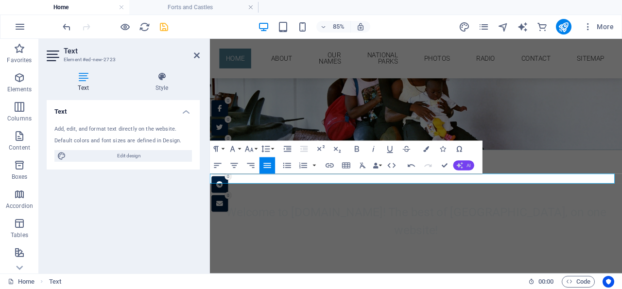
click at [466, 162] on button "AI" at bounding box center [463, 165] width 21 height 10
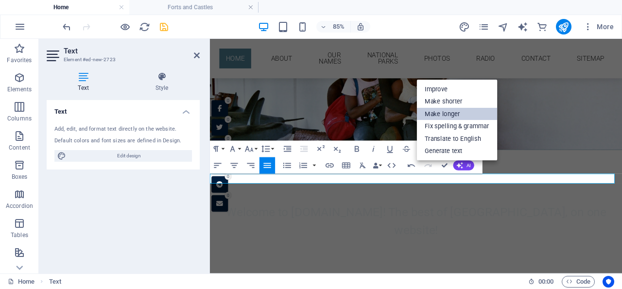
click at [455, 113] on link "Make longer" at bounding box center [457, 114] width 81 height 13
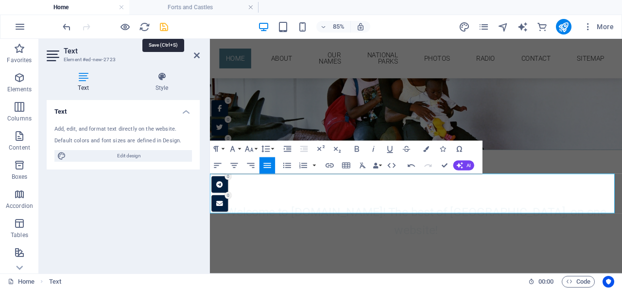
click at [162, 23] on icon "save" at bounding box center [163, 26] width 11 height 11
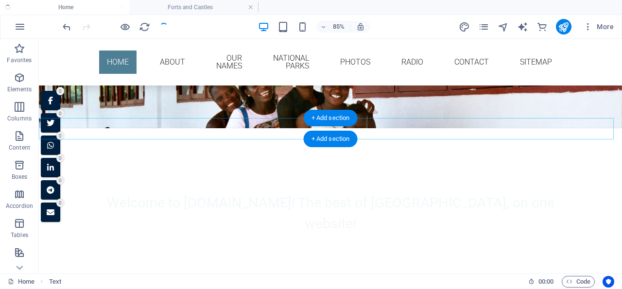
checkbox input "false"
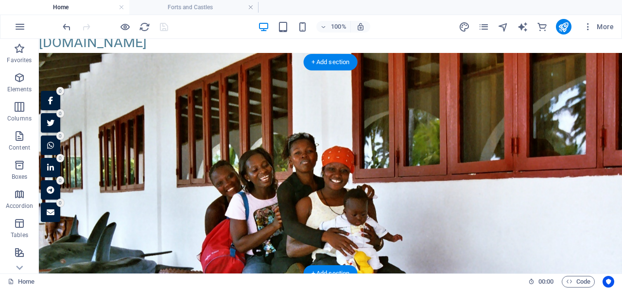
scroll to position [55, 0]
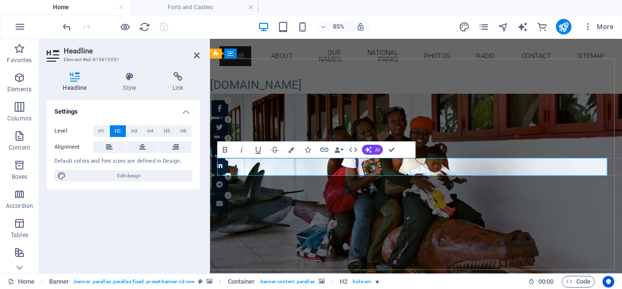
drag, startPoint x: 486, startPoint y: 188, endPoint x: 460, endPoint y: 188, distance: 26.7
click at [197, 52] on icon at bounding box center [197, 56] width 6 height 8
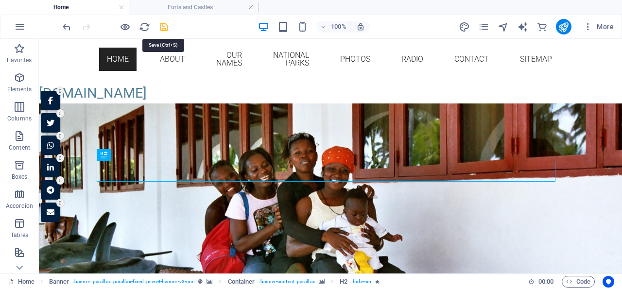
click at [161, 25] on icon "save" at bounding box center [163, 26] width 11 height 11
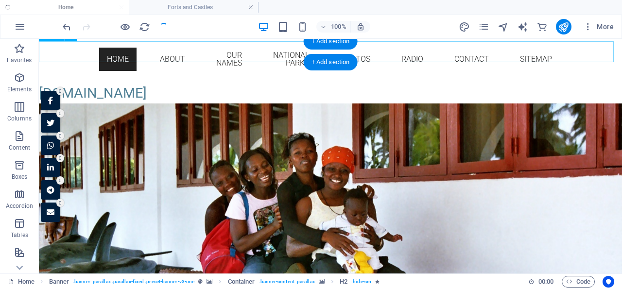
checkbox input "false"
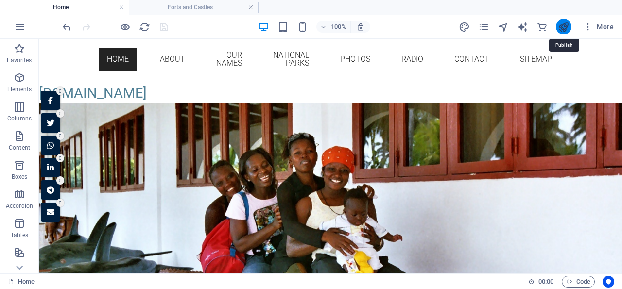
drag, startPoint x: 564, startPoint y: 24, endPoint x: 509, endPoint y: 25, distance: 55.4
click at [564, 24] on icon "publish" at bounding box center [563, 26] width 11 height 11
